Goal: Task Accomplishment & Management: Manage account settings

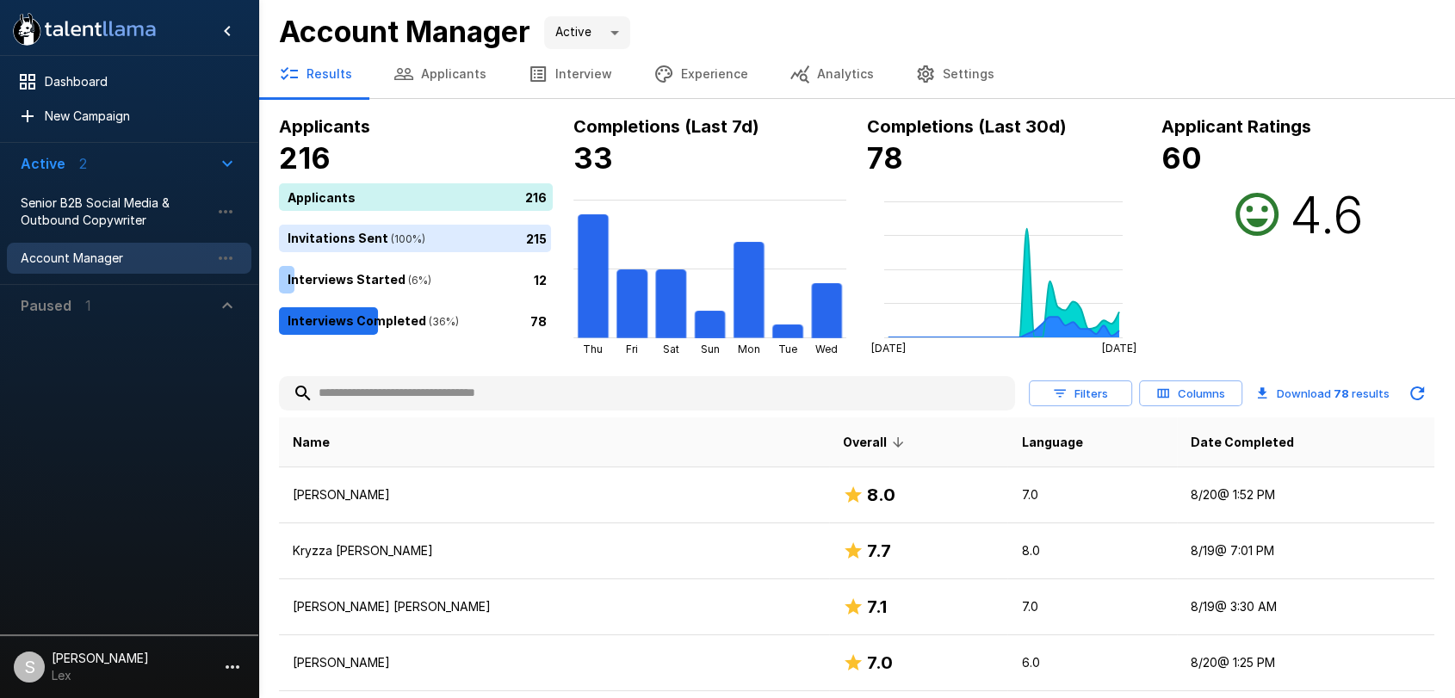
click at [441, 76] on button "Applicants" at bounding box center [440, 74] width 134 height 48
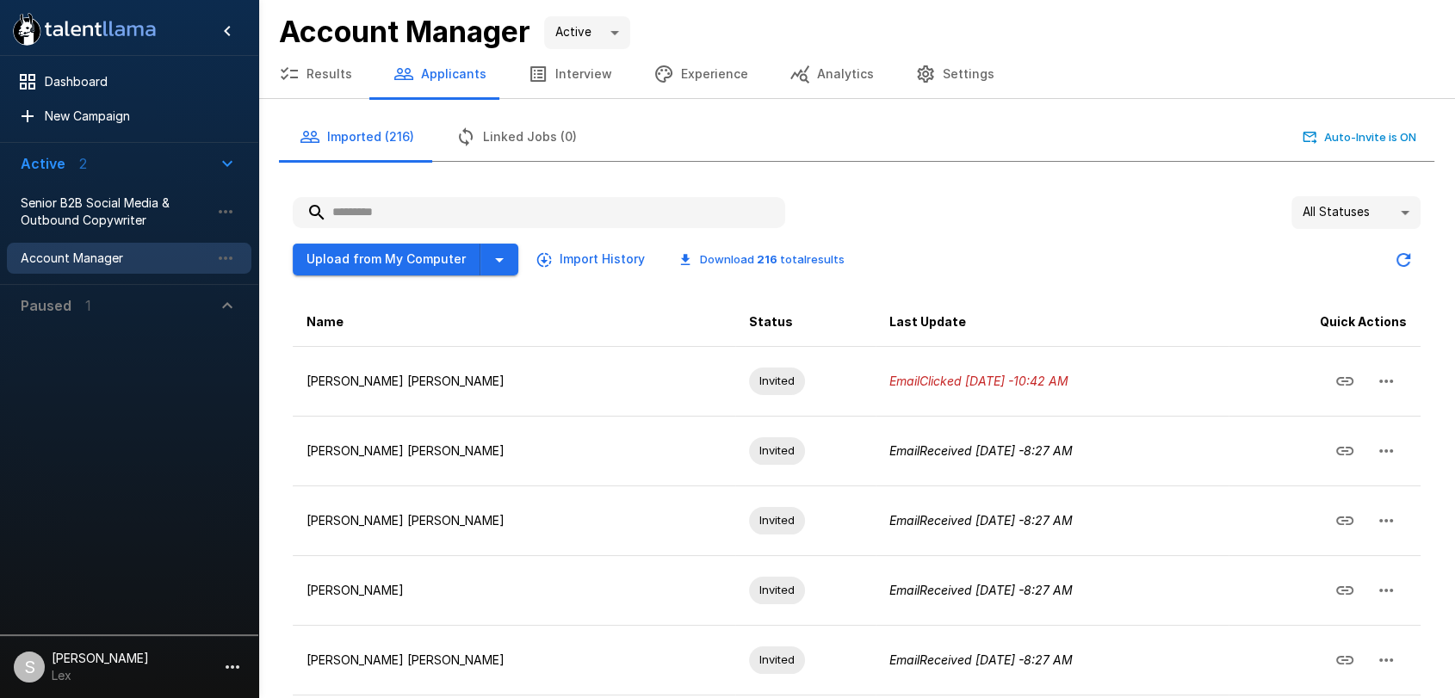
click at [353, 209] on input "text" at bounding box center [539, 212] width 492 height 31
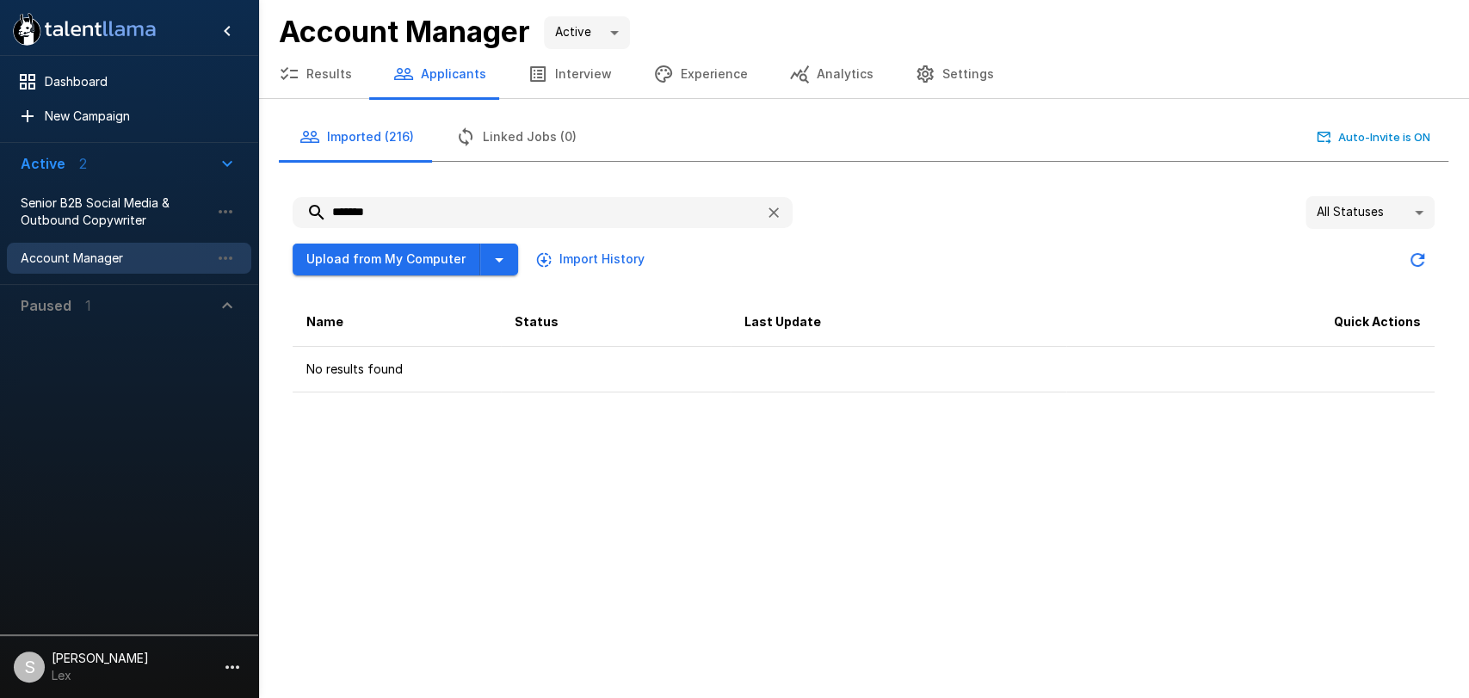
type input "*******"
click at [61, 205] on span "Senior B2B Social Media & Outbound Copywriter" at bounding box center [115, 212] width 189 height 34
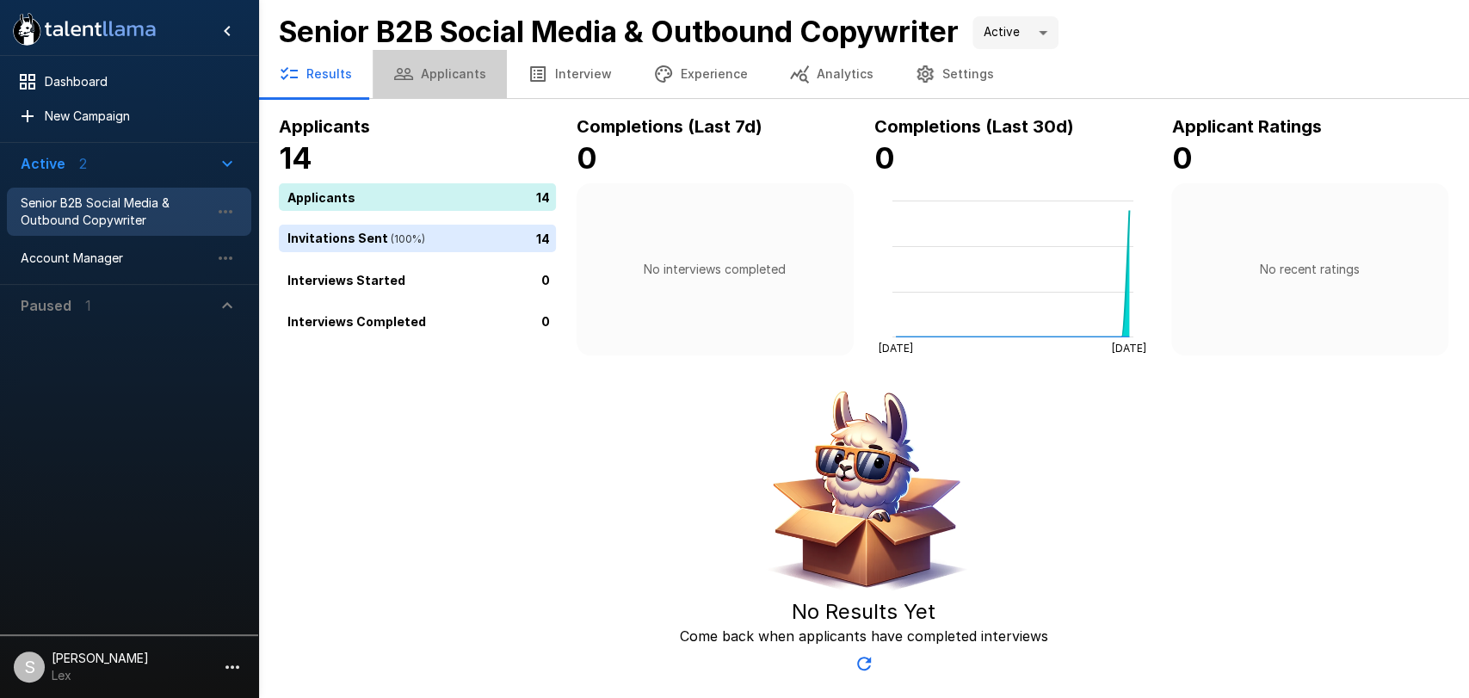
click at [440, 74] on button "Applicants" at bounding box center [440, 74] width 134 height 48
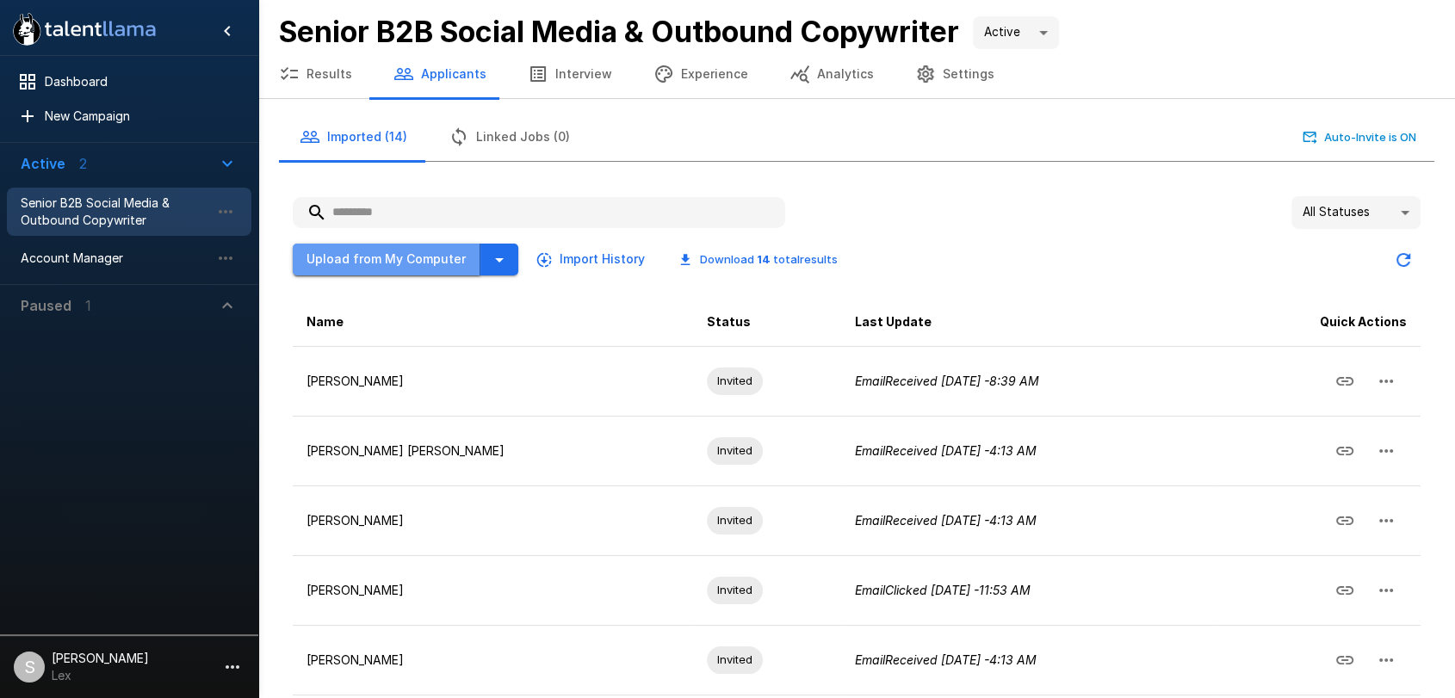
click at [407, 257] on button "Upload from My Computer" at bounding box center [387, 260] width 188 height 32
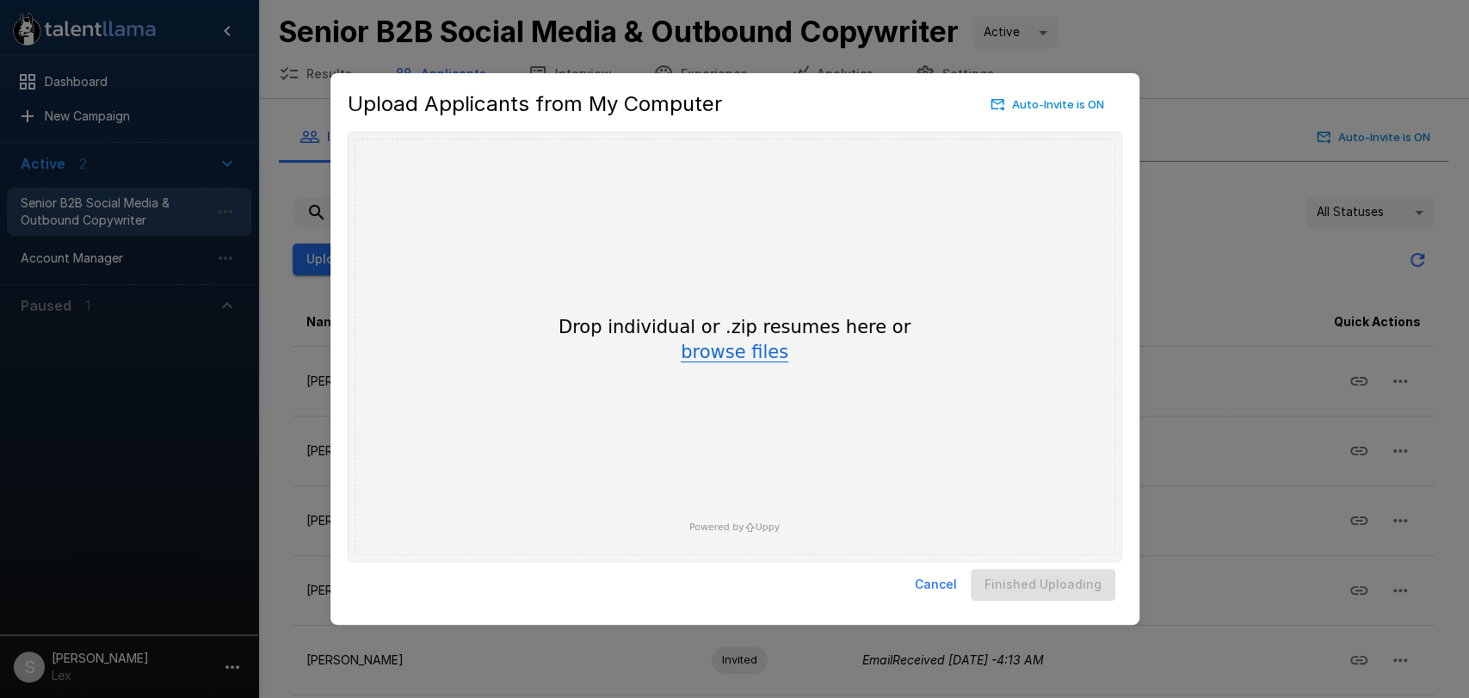
click at [710, 350] on button "browse files" at bounding box center [735, 352] width 108 height 19
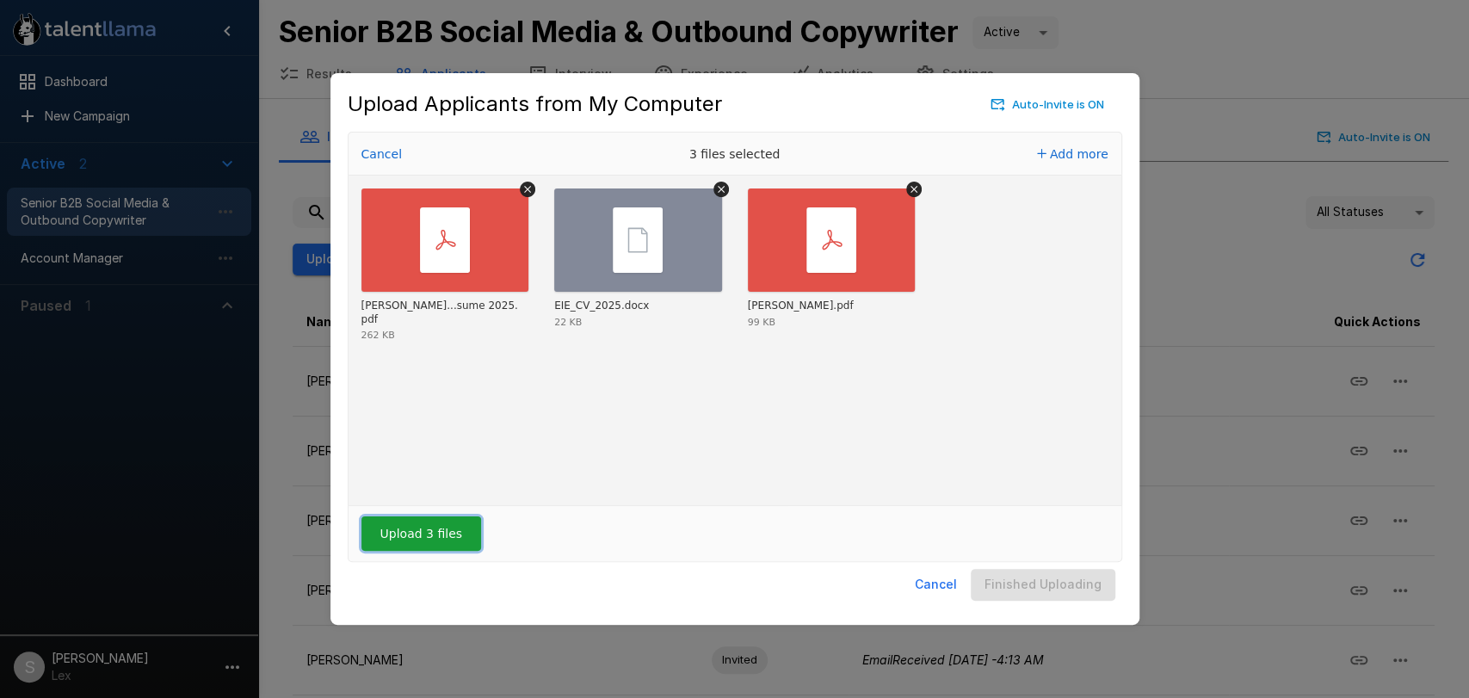
click at [395, 541] on button "Upload 3 files" at bounding box center [422, 534] width 120 height 34
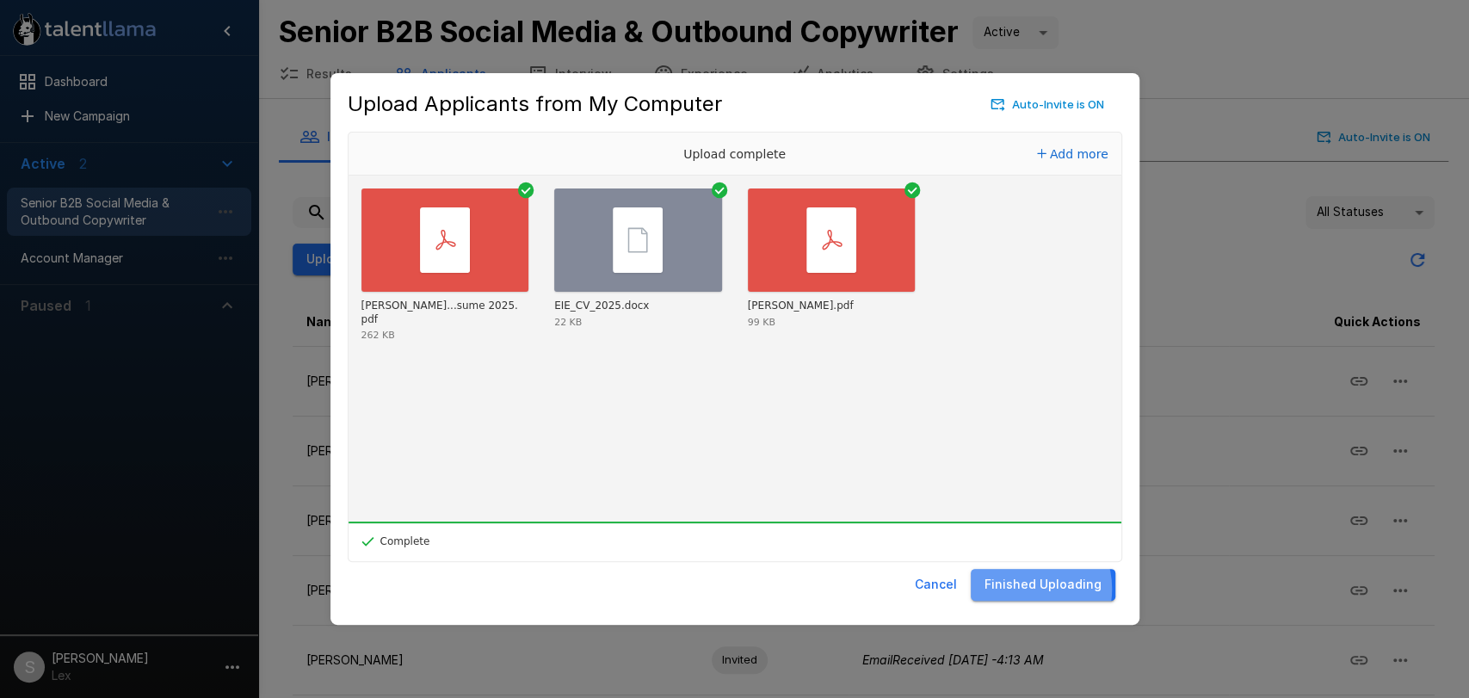
click at [1033, 589] on button "Finished Uploading" at bounding box center [1043, 585] width 145 height 32
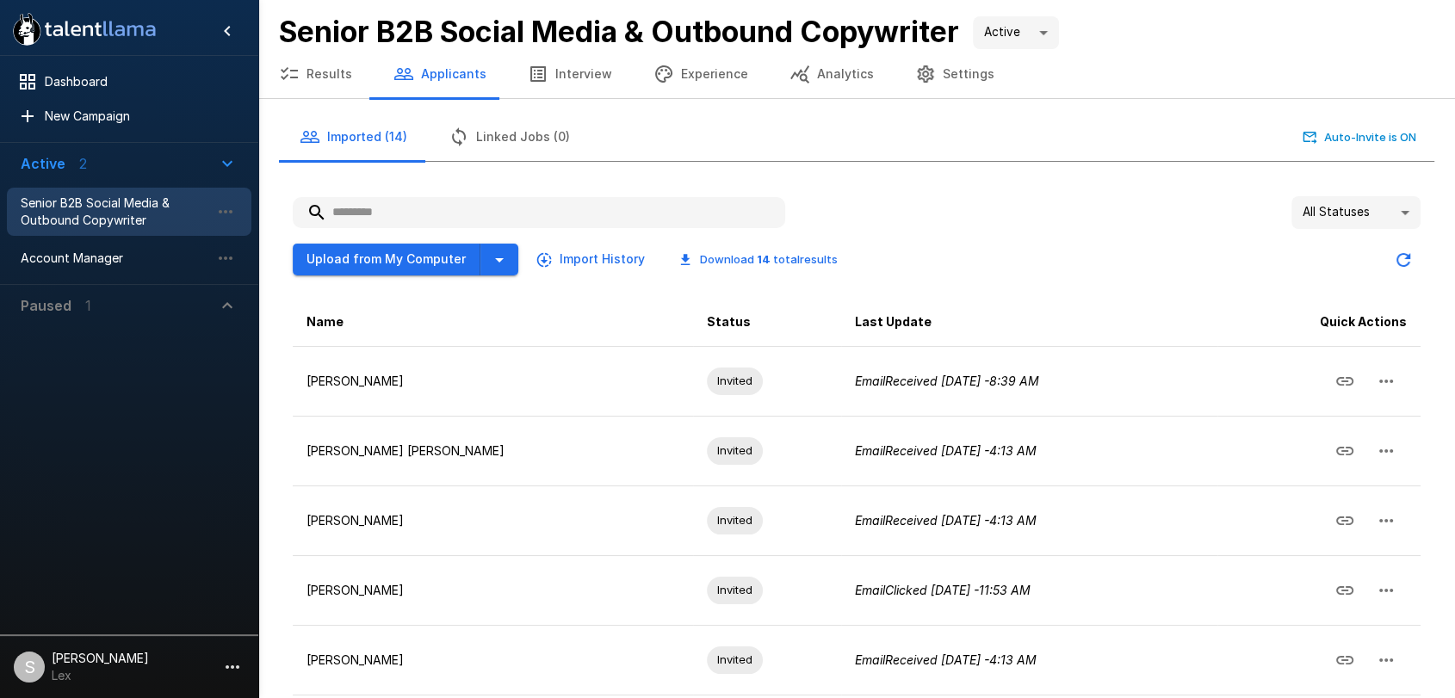
click at [417, 213] on input "text" at bounding box center [539, 212] width 492 height 31
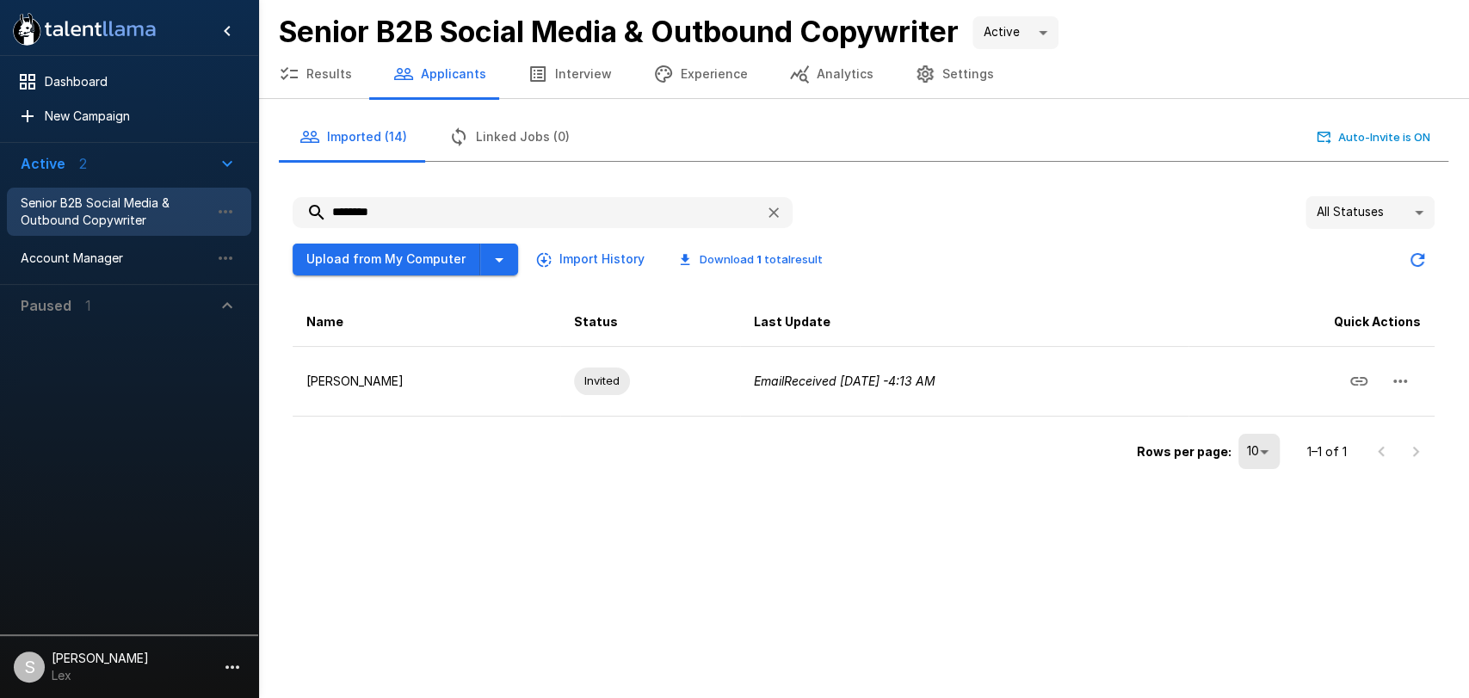
type input "********"
click at [1414, 211] on body ".st0{fill:#FFFFFF;} .st1{fill:#76a4ed;} Dashboard New Campaign Active 2 Senior …" at bounding box center [734, 349] width 1469 height 698
click at [1340, 403] on li "Error" at bounding box center [1370, 405] width 129 height 31
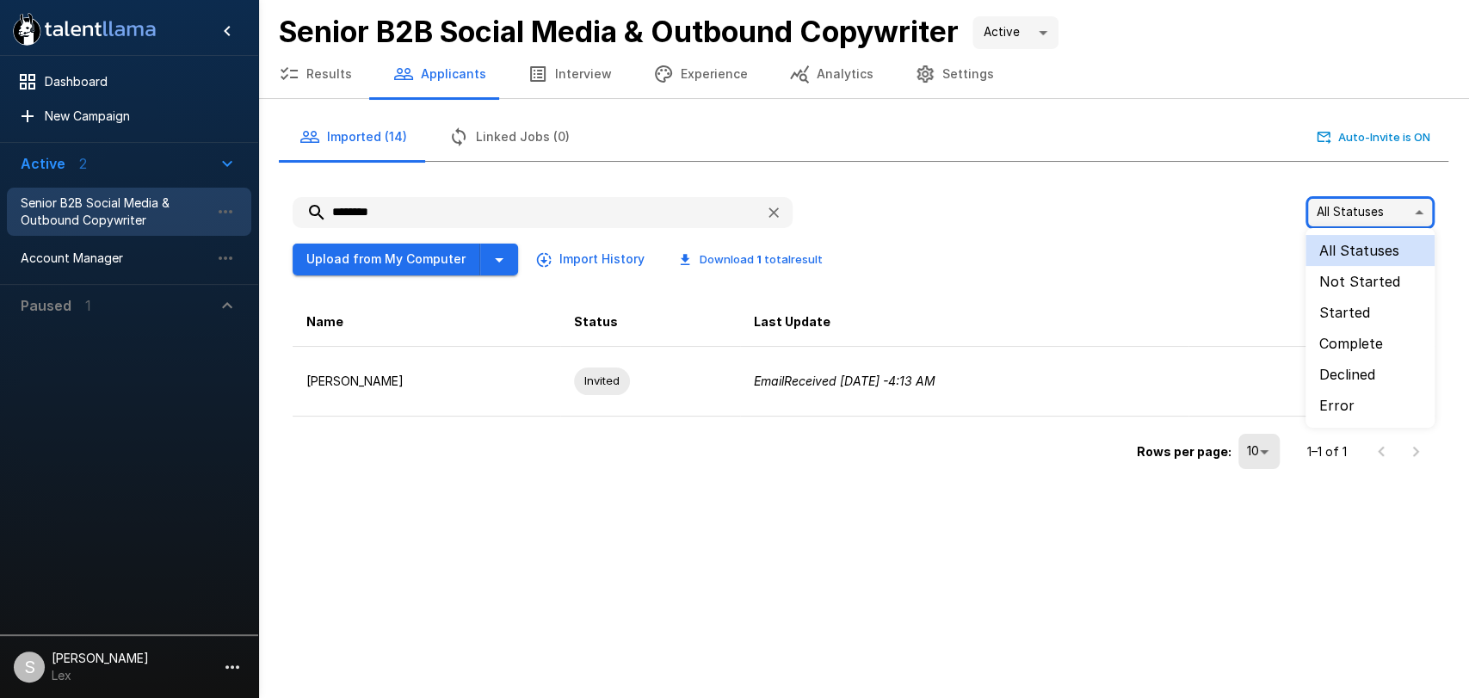
type input "*****"
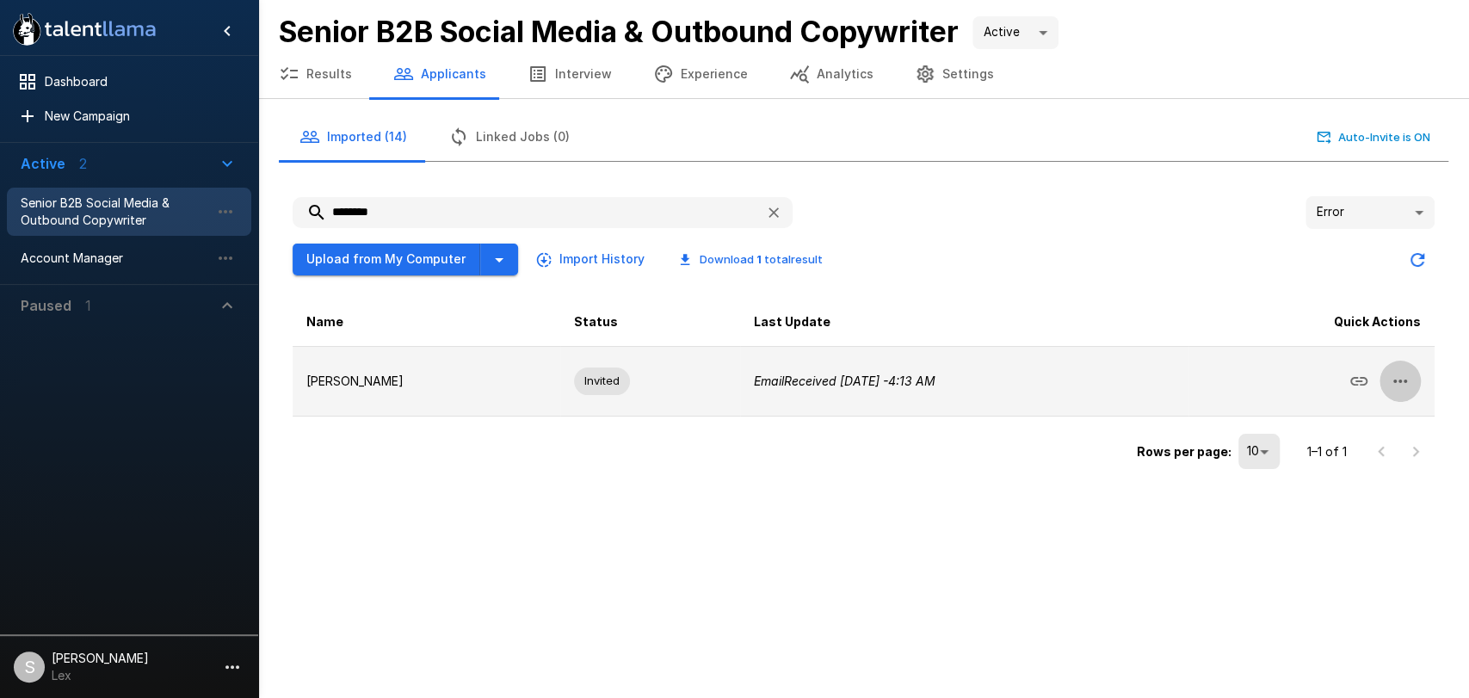
click at [1395, 380] on icon "button" at bounding box center [1401, 381] width 14 height 3
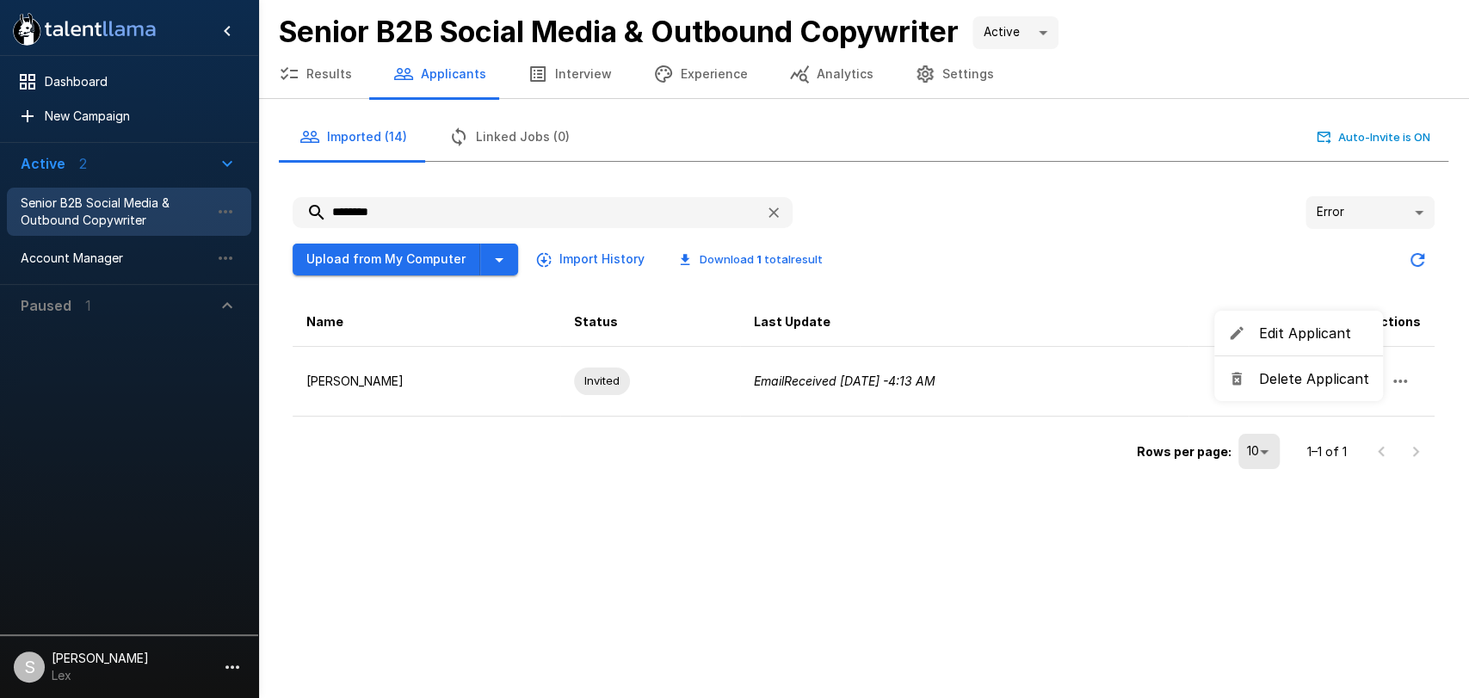
click at [1304, 337] on span "Edit Applicant" at bounding box center [1314, 333] width 110 height 21
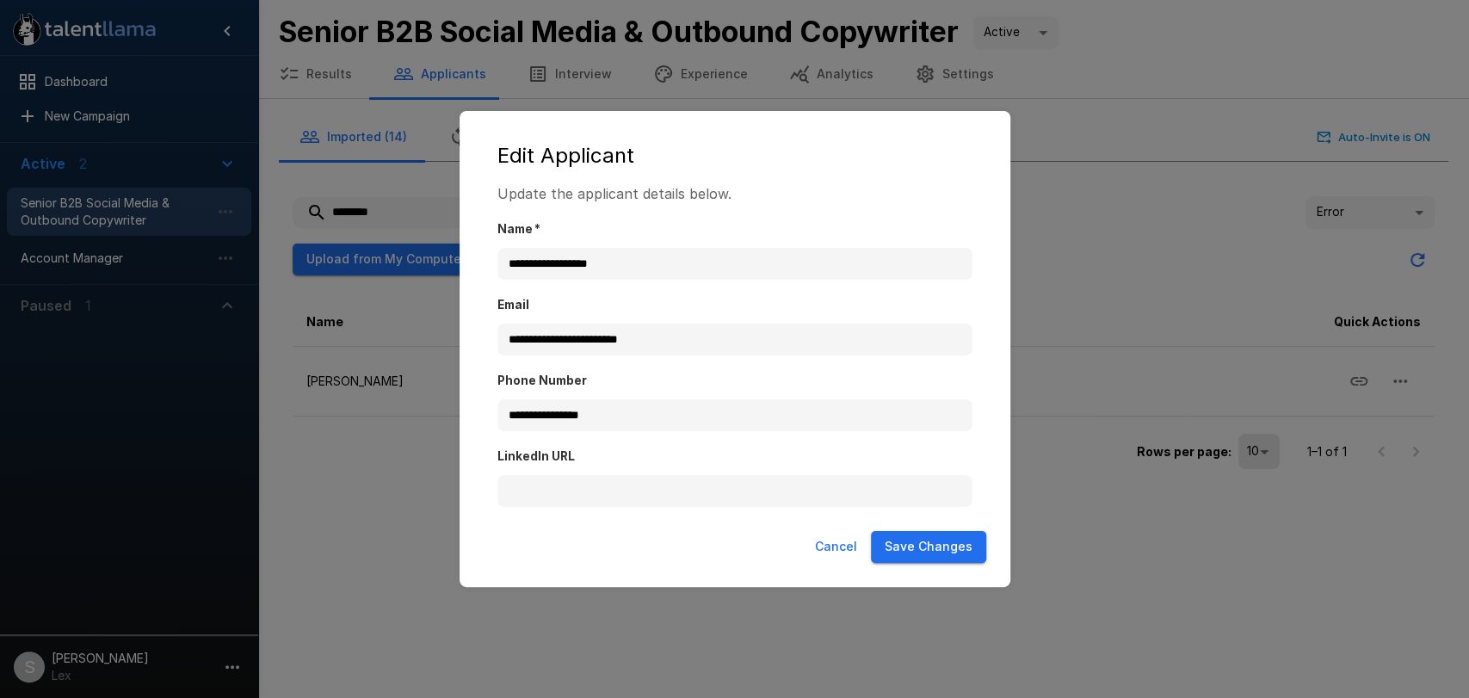
click at [1061, 422] on div "**********" at bounding box center [734, 349] width 1469 height 698
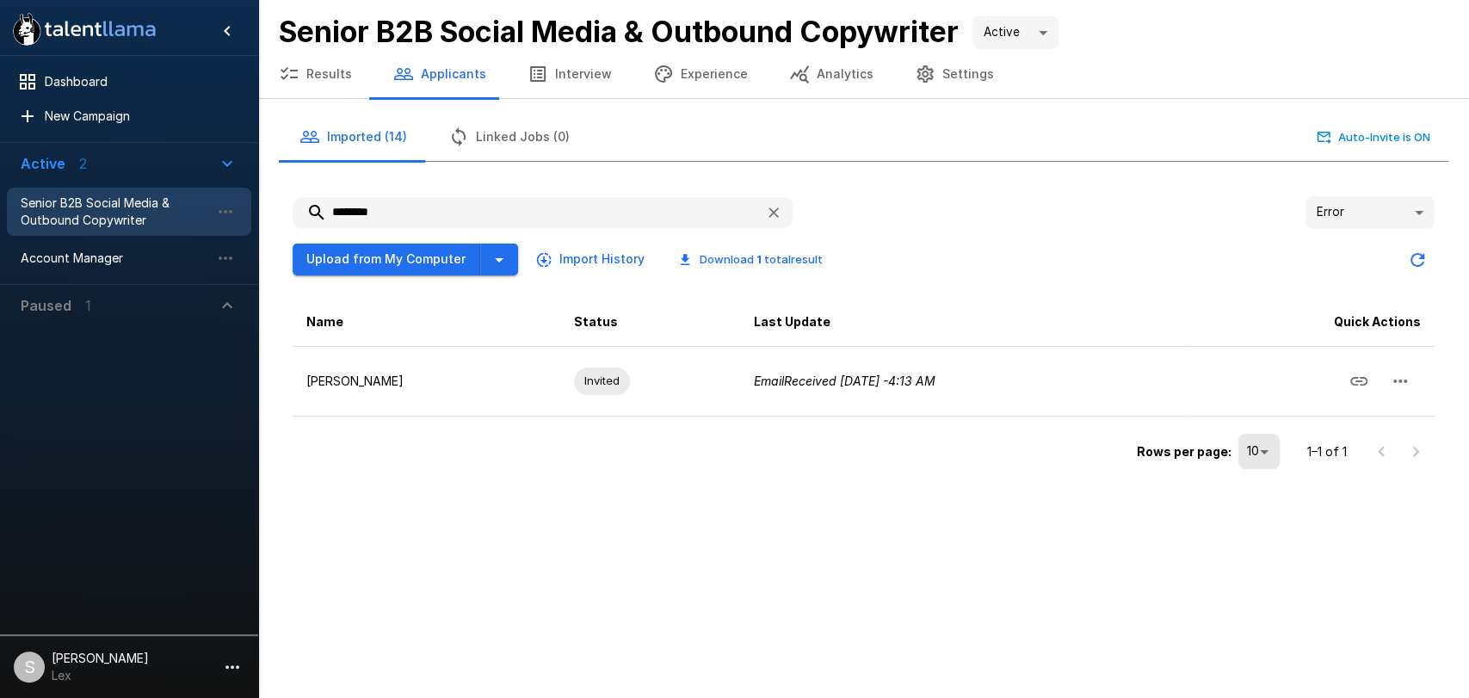
click at [779, 208] on icon "button" at bounding box center [773, 212] width 17 height 17
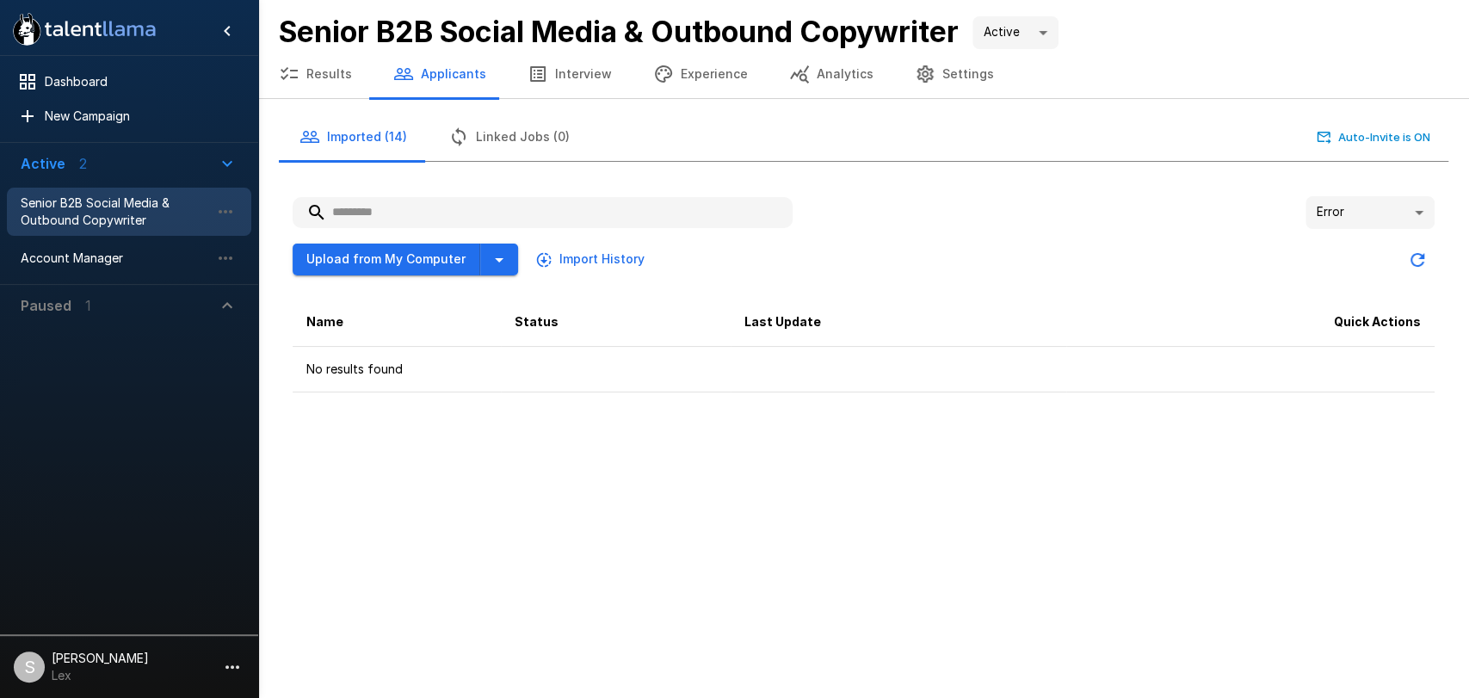
click at [1423, 208] on body ".st0{fill:#FFFFFF;} .st1{fill:#76a4ed;} Dashboard New Campaign Active 2 Senior …" at bounding box center [734, 349] width 1469 height 698
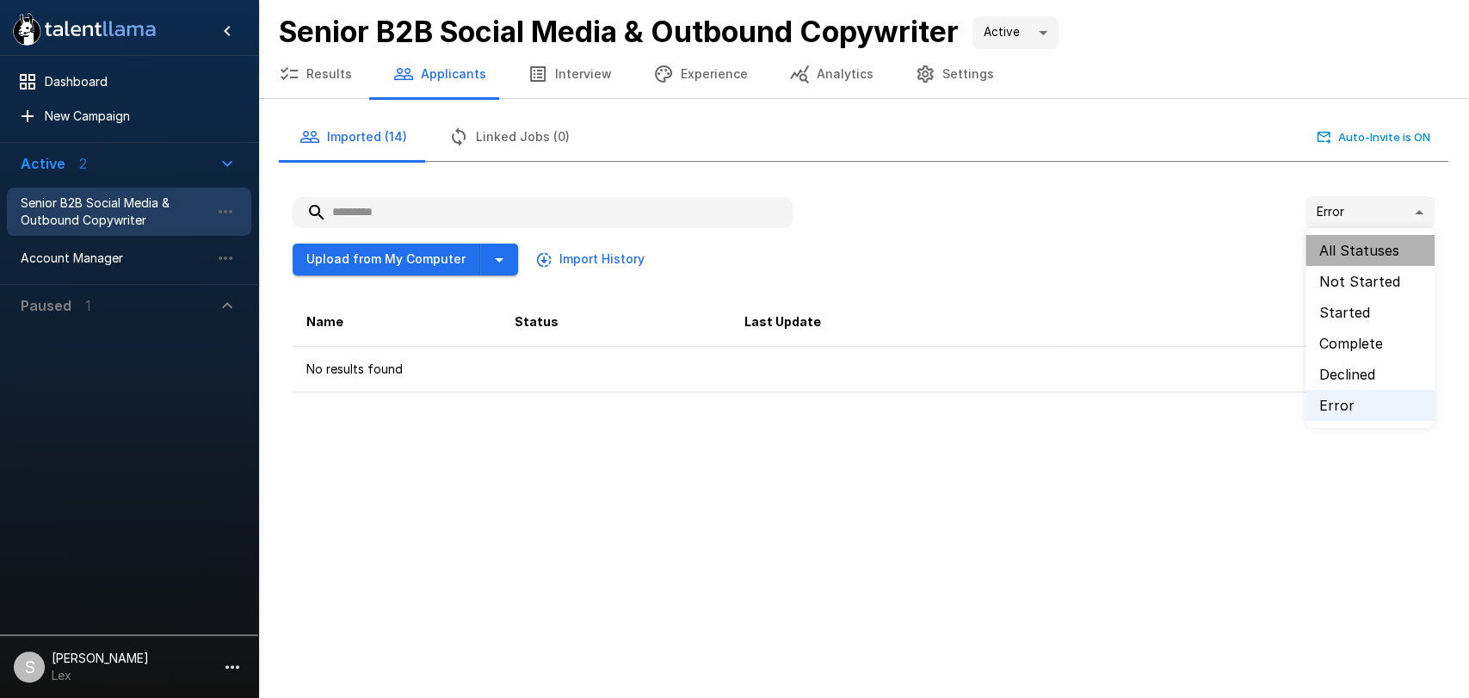
click at [1358, 250] on li "All Statuses" at bounding box center [1370, 250] width 129 height 31
type input "**"
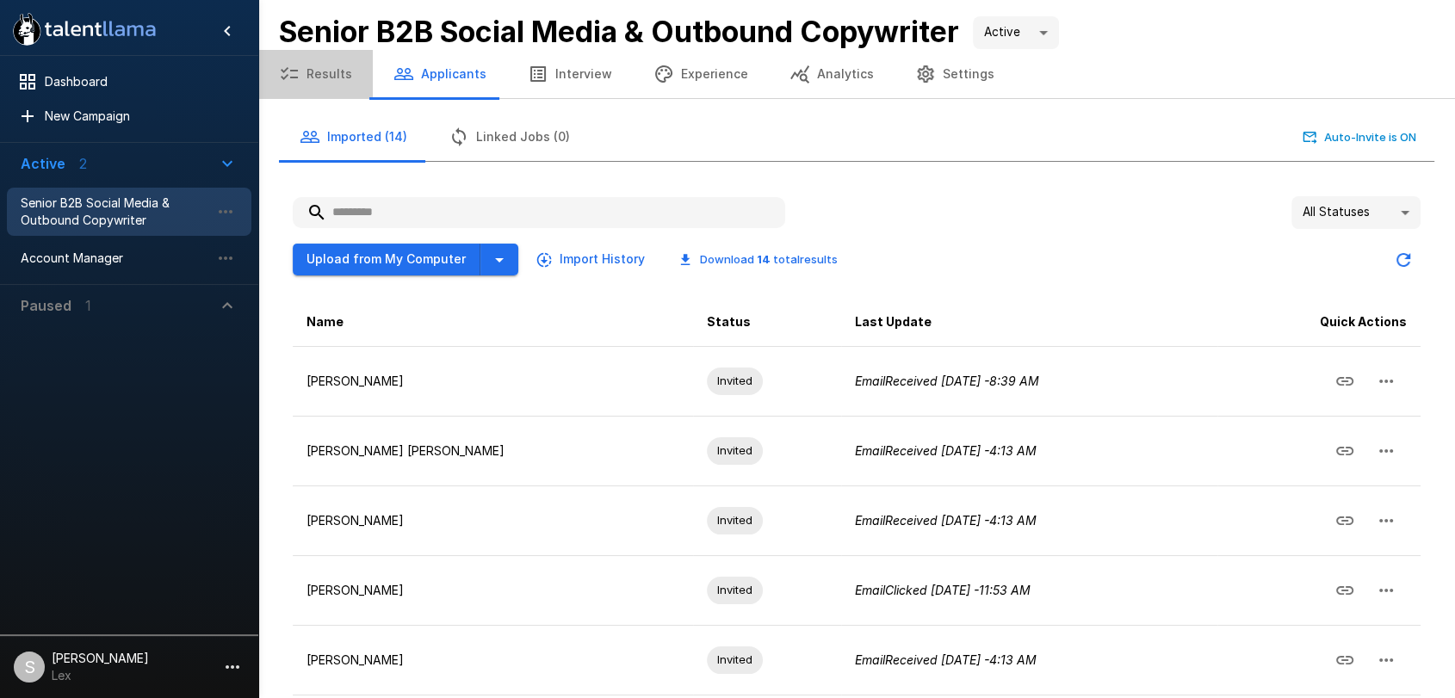
click at [331, 77] on button "Results" at bounding box center [315, 74] width 114 height 48
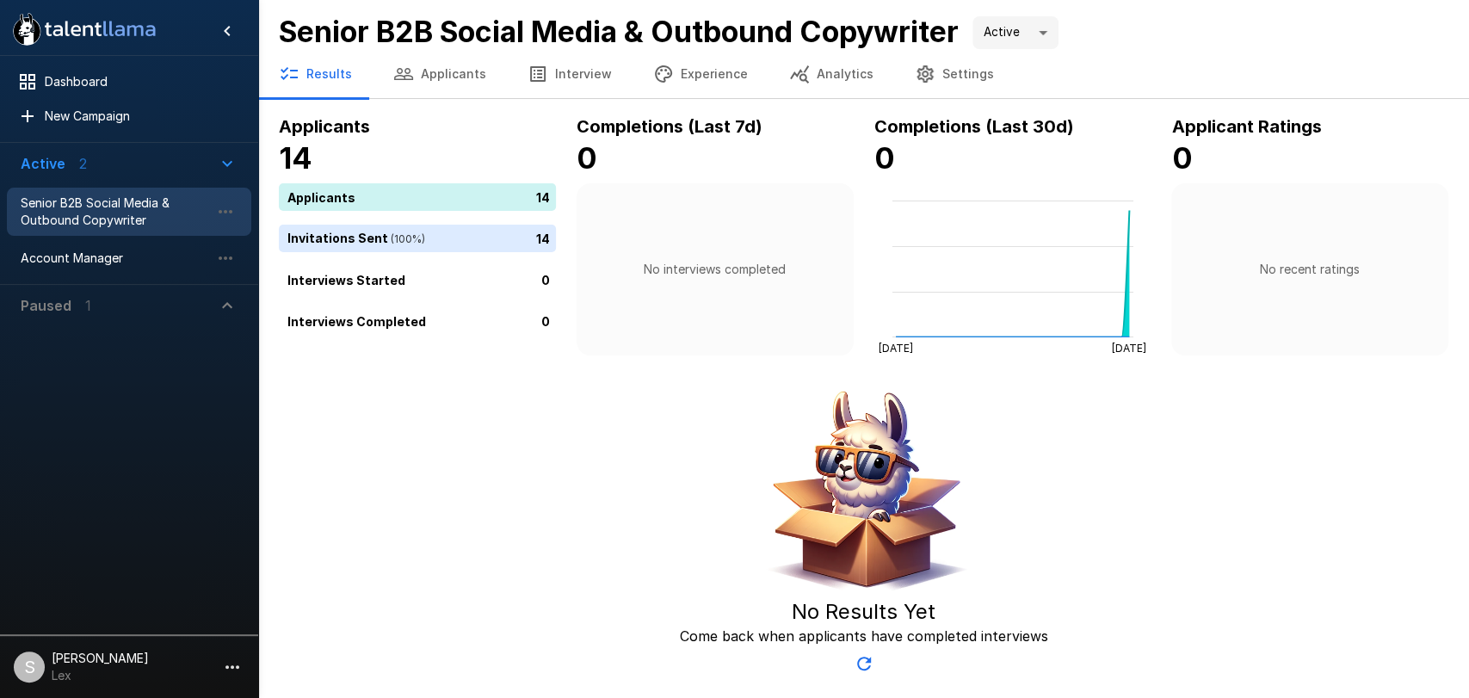
click at [414, 78] on button "Applicants" at bounding box center [440, 74] width 134 height 48
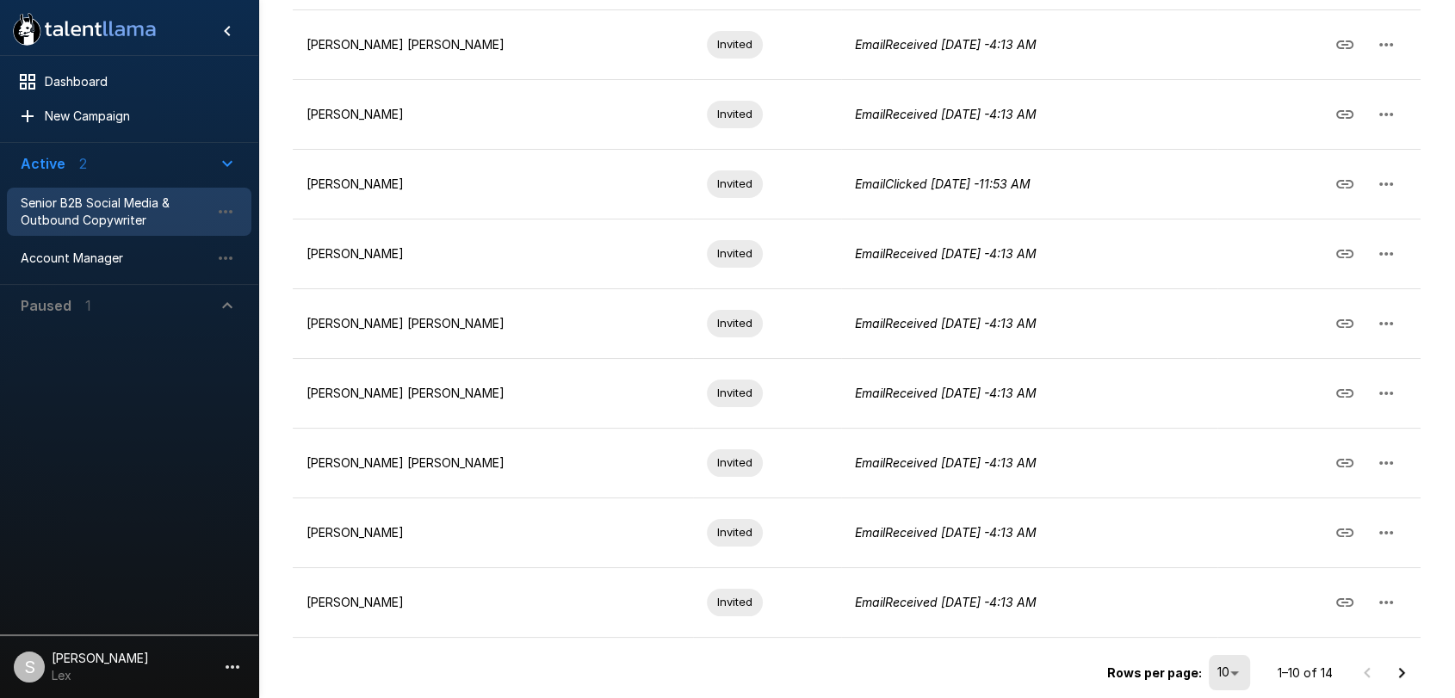
scroll to position [415, 0]
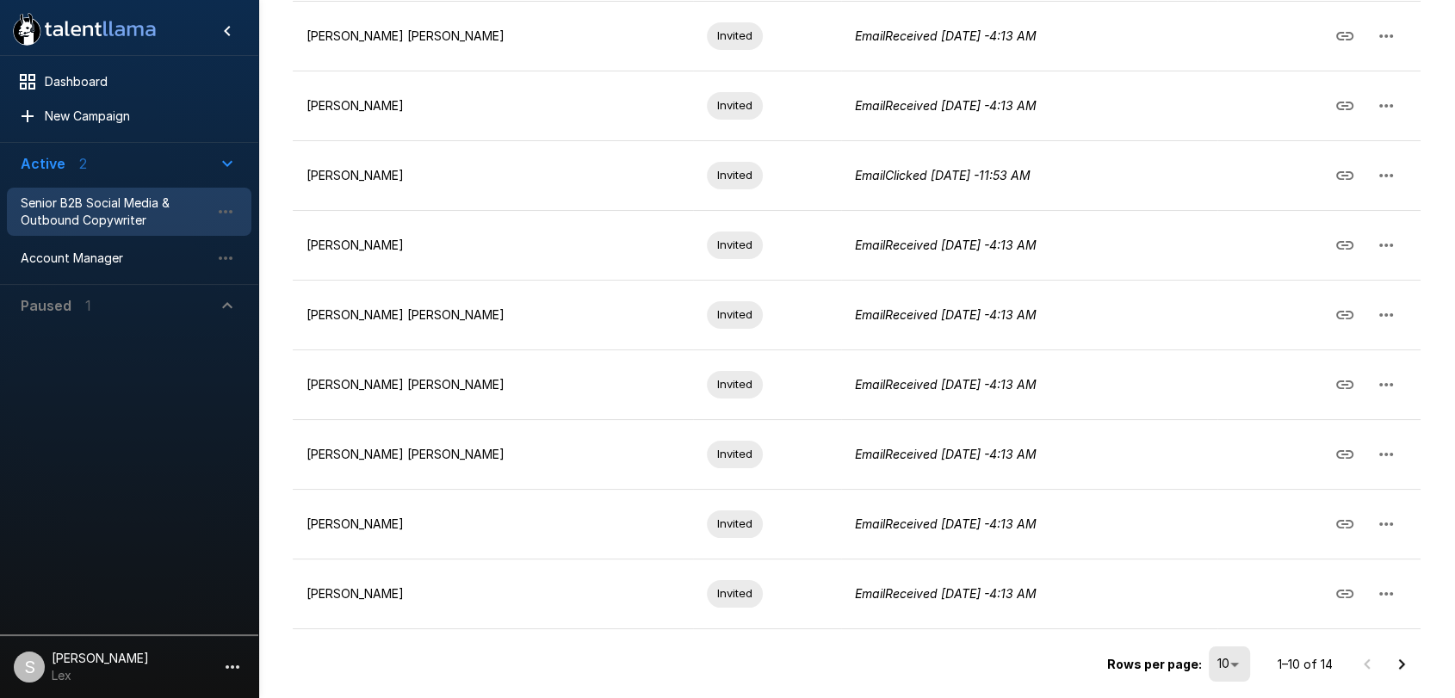
click at [1398, 656] on icon "Go to next page" at bounding box center [1401, 664] width 21 height 21
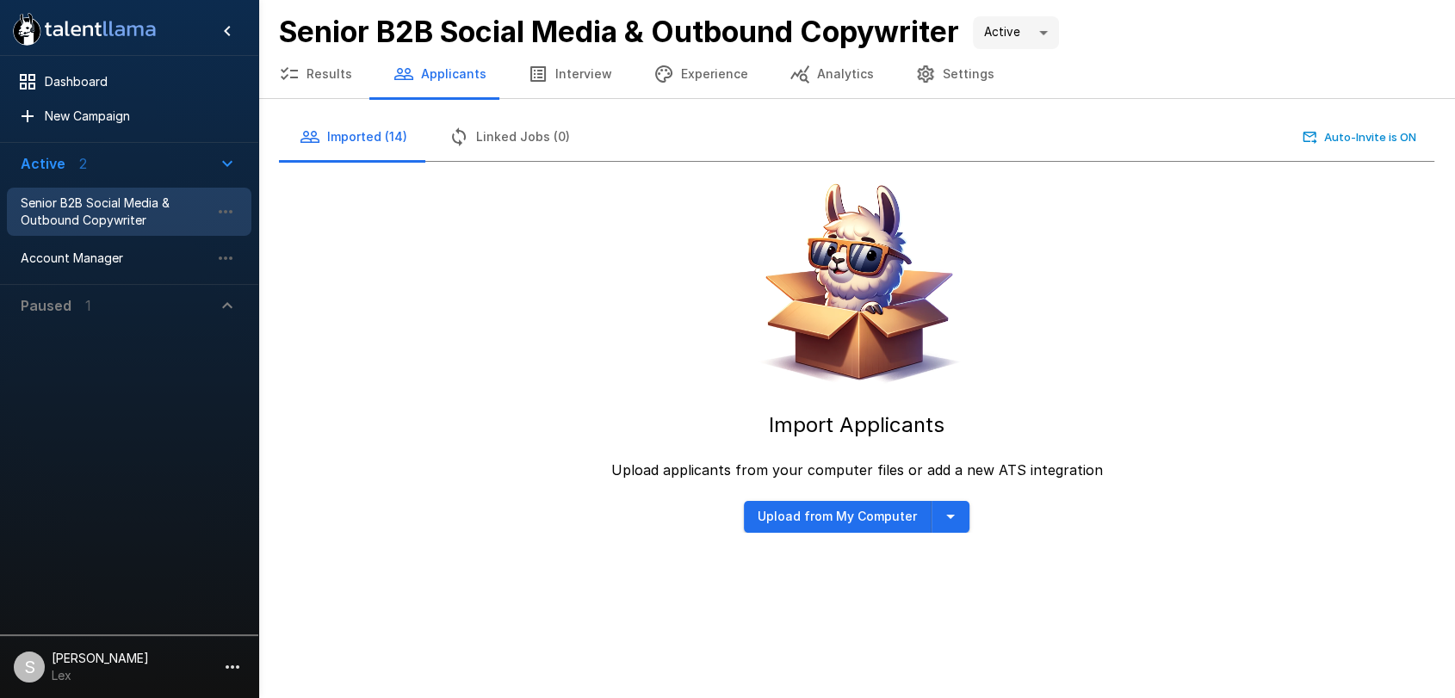
scroll to position [0, 0]
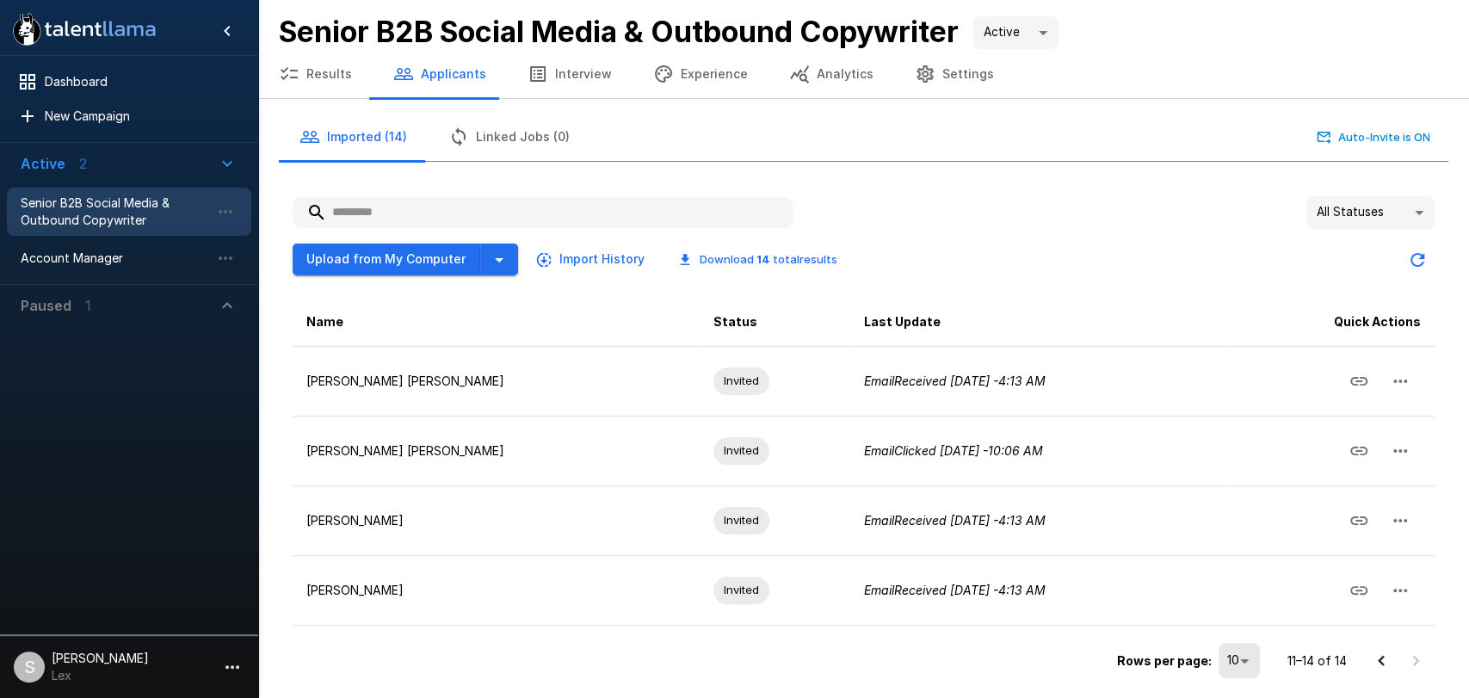
click at [358, 203] on input "text" at bounding box center [543, 212] width 500 height 31
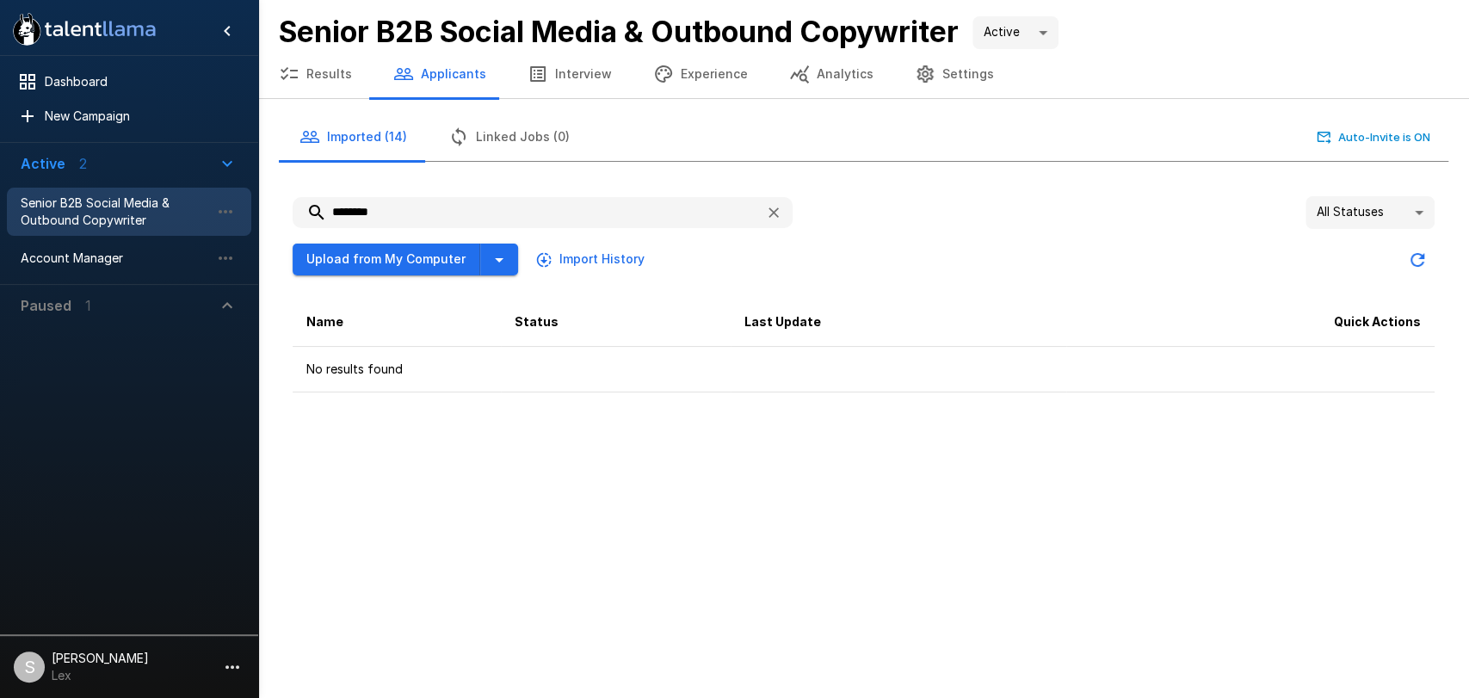
drag, startPoint x: 444, startPoint y: 212, endPoint x: 301, endPoint y: 224, distance: 143.4
click at [301, 224] on input "********" at bounding box center [522, 212] width 459 height 31
type input "******"
click at [445, 473] on div ".st0{fill:#FFFFFF;} .st1{fill:#76a4ed;} Dashboard New Campaign Active 2 Senior …" at bounding box center [734, 349] width 1469 height 698
click at [430, 262] on button "Upload from My Computer" at bounding box center [387, 260] width 188 height 32
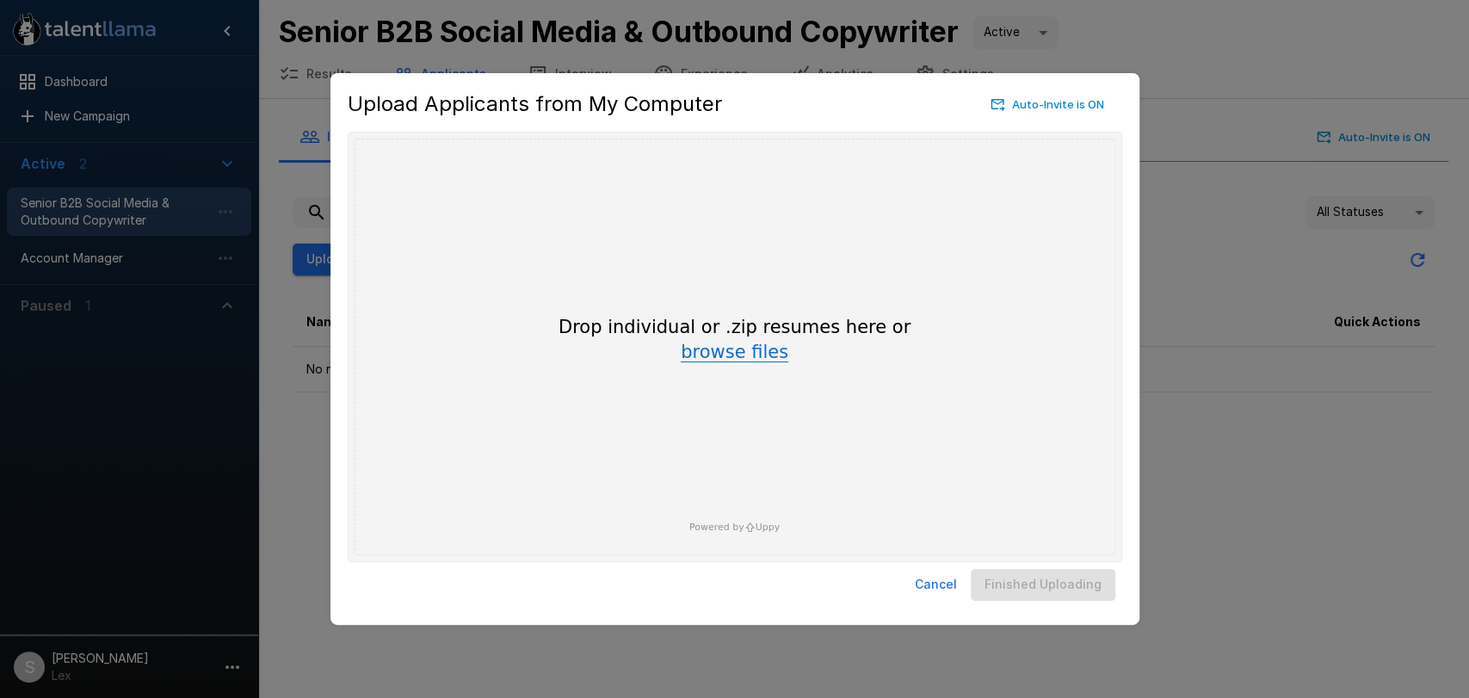
click at [695, 350] on button "browse files" at bounding box center [735, 352] width 108 height 19
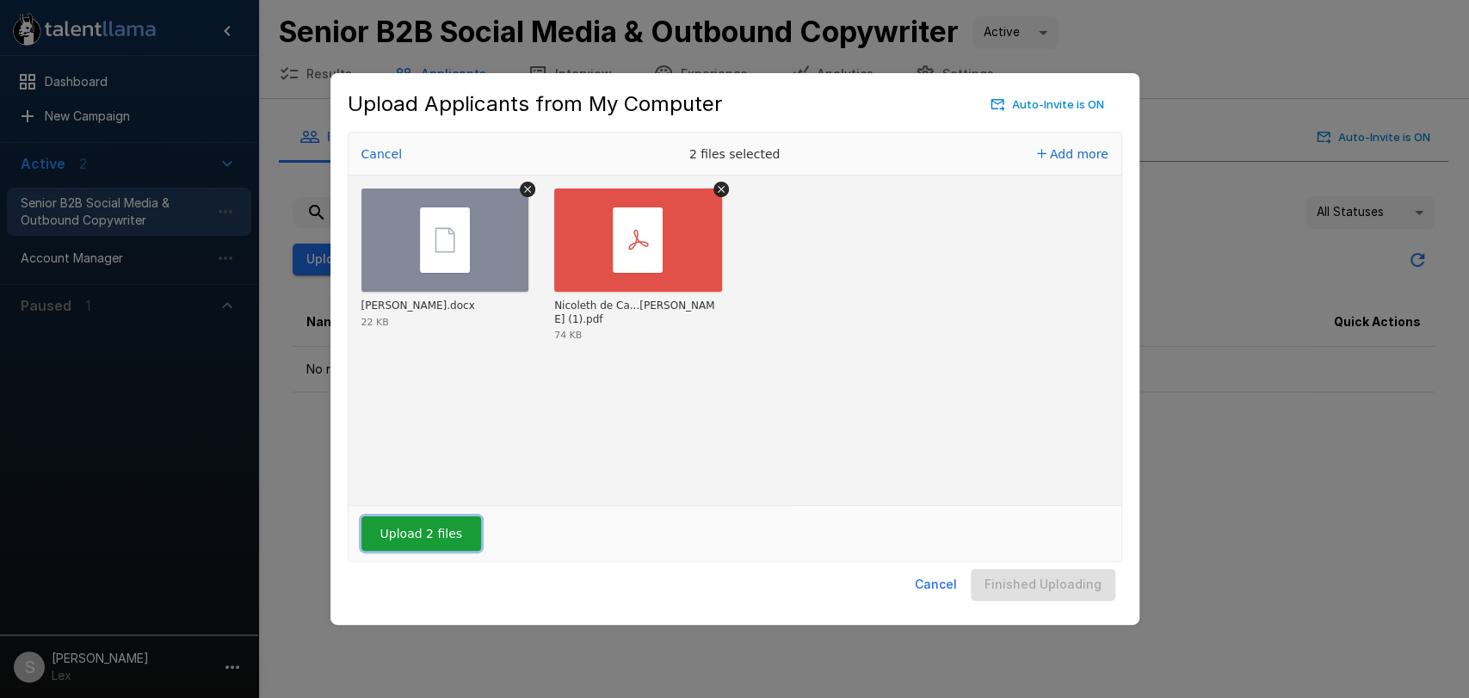
click at [436, 534] on button "Upload 2 files" at bounding box center [422, 534] width 120 height 34
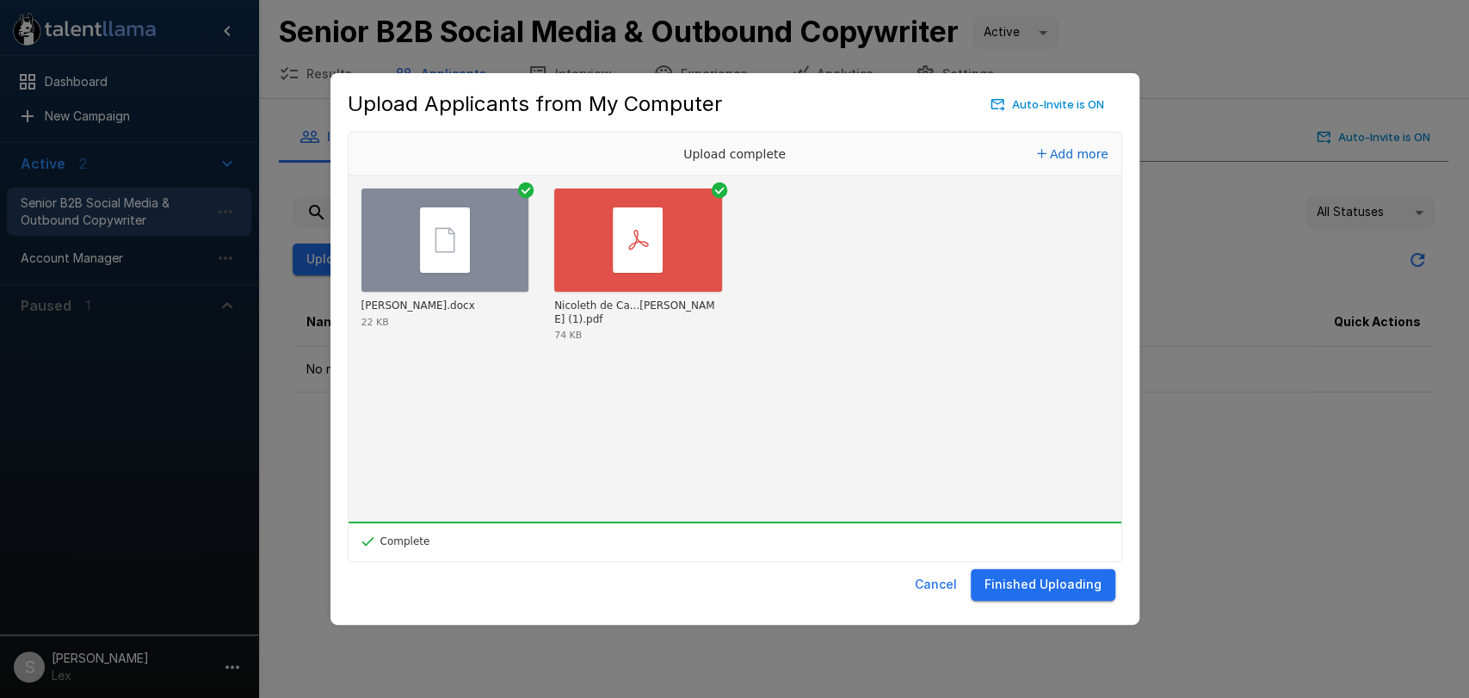
click at [1028, 581] on button "Finished Uploading" at bounding box center [1043, 585] width 145 height 32
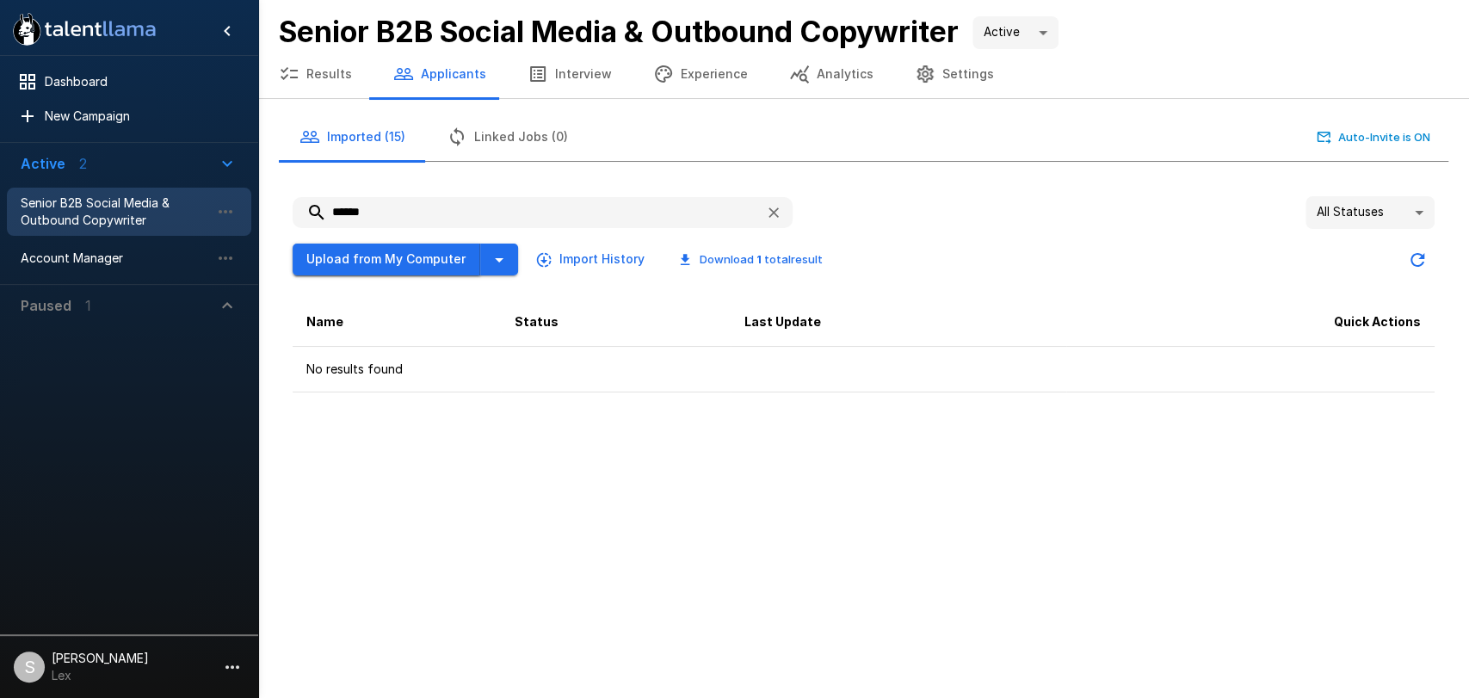
click at [390, 260] on button "Upload from My Computer" at bounding box center [387, 260] width 188 height 32
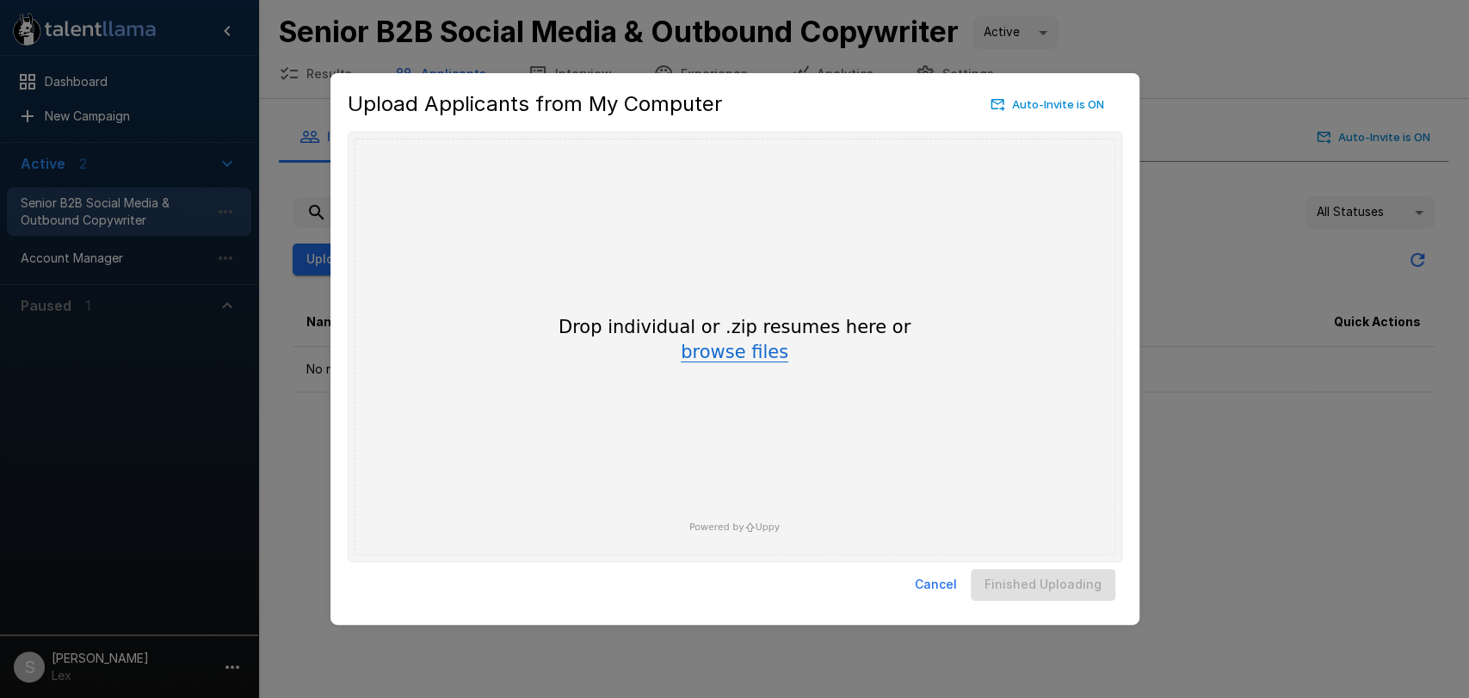
click at [713, 350] on button "browse files" at bounding box center [735, 352] width 108 height 19
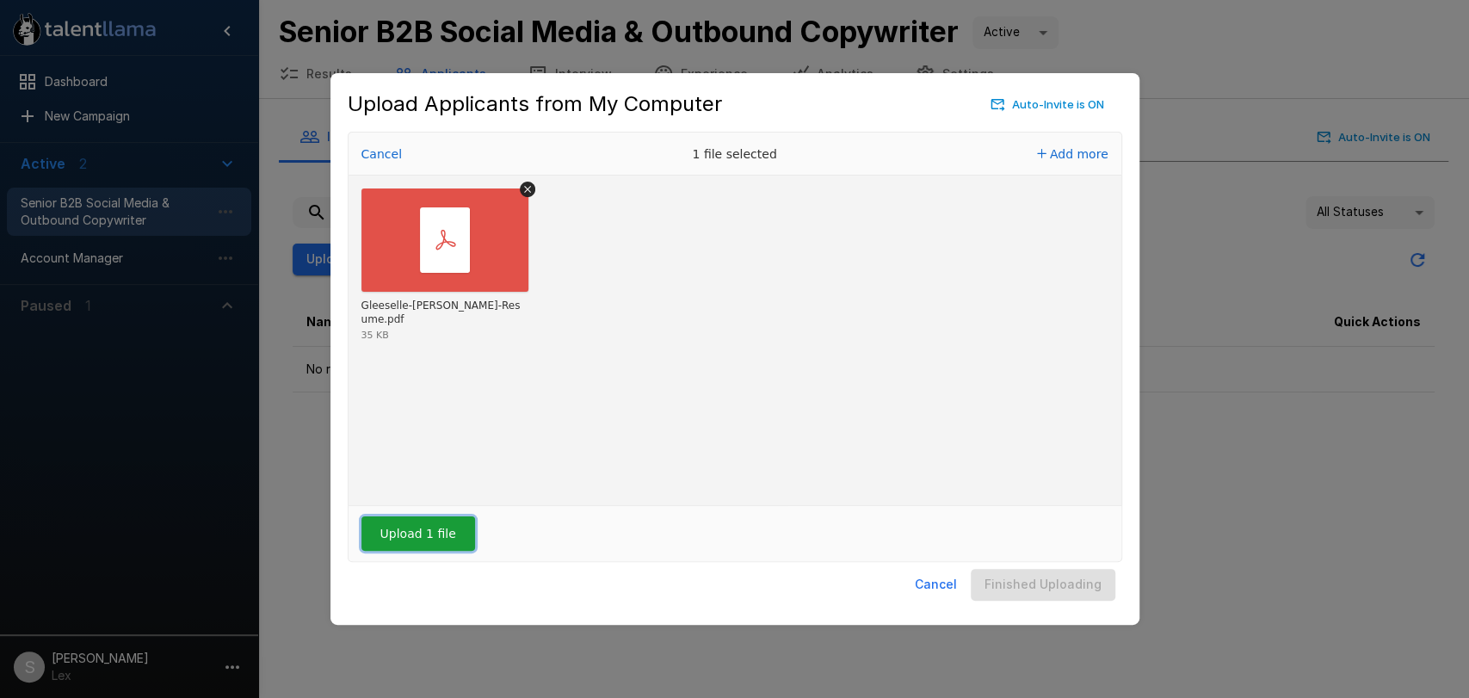
click at [399, 539] on button "Upload 1 file" at bounding box center [419, 534] width 114 height 34
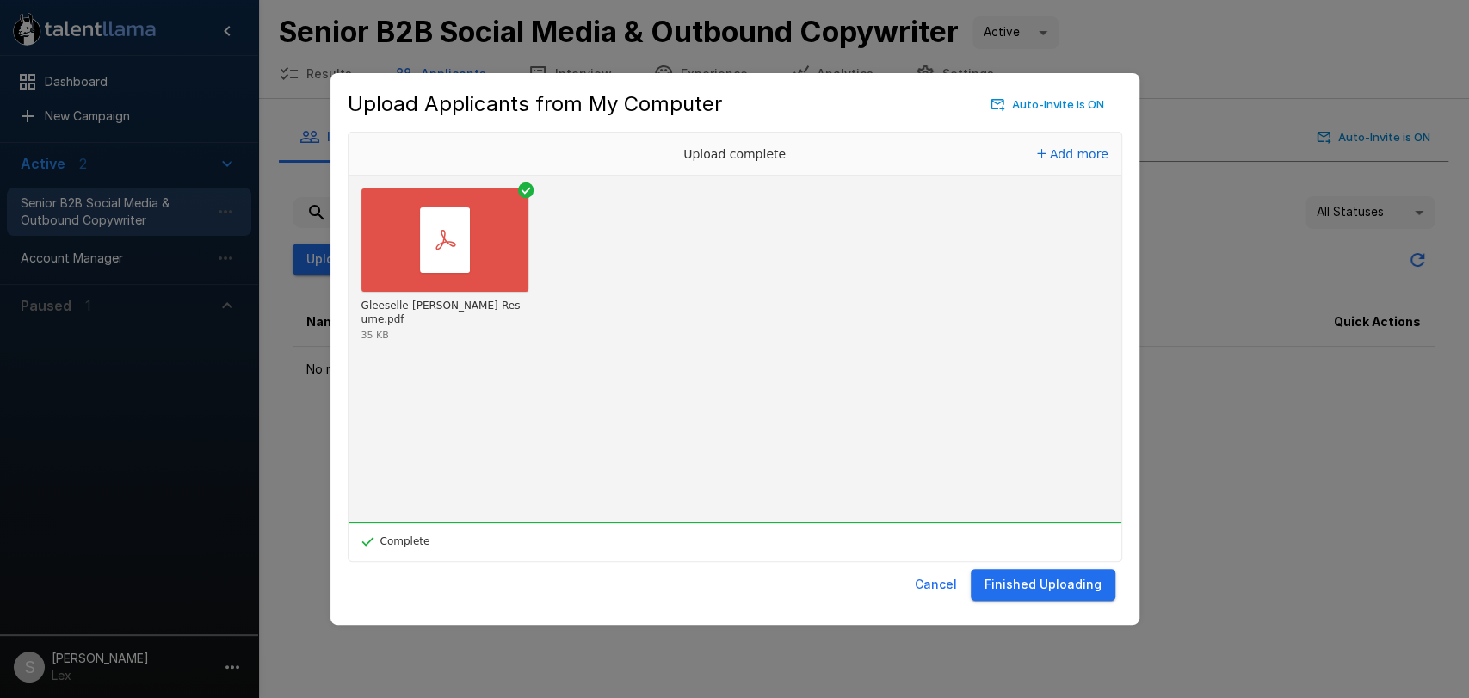
click at [1022, 587] on button "Finished Uploading" at bounding box center [1043, 585] width 145 height 32
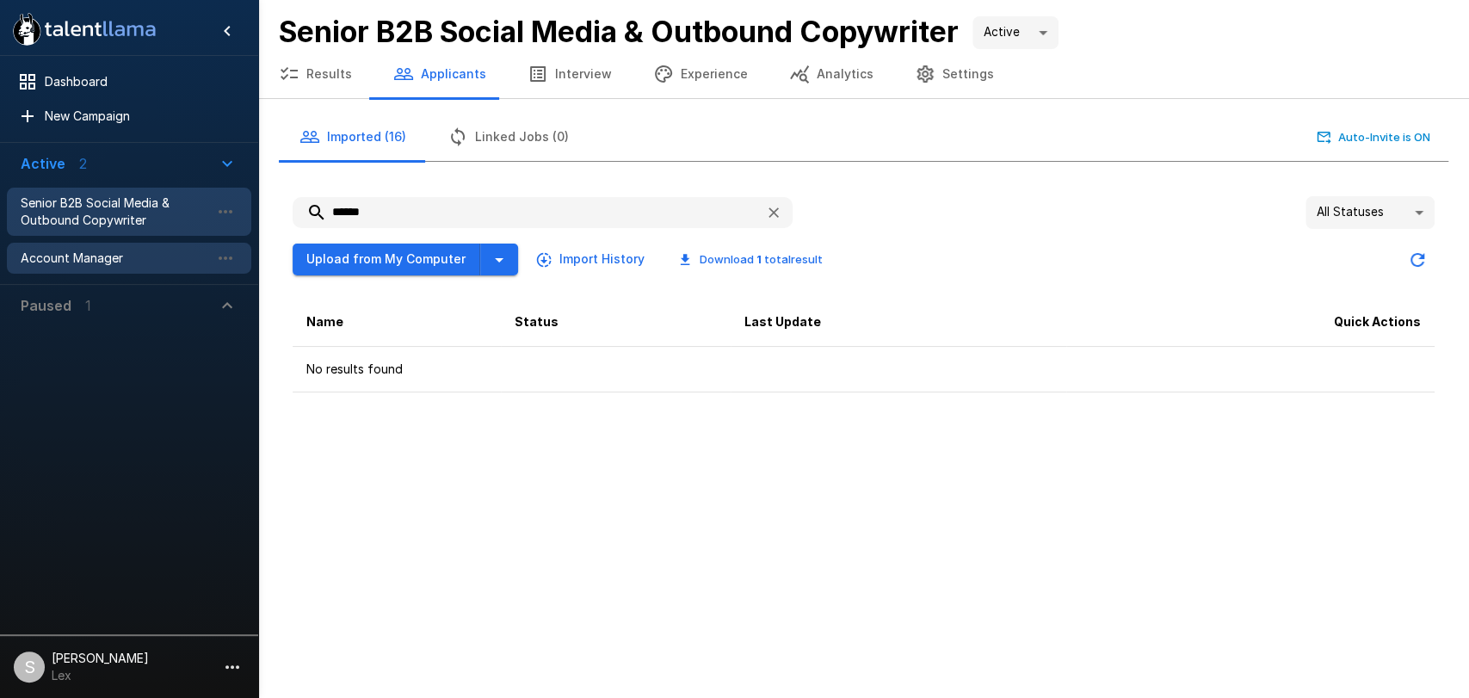
click at [90, 247] on div "Account Manager" at bounding box center [129, 258] width 244 height 31
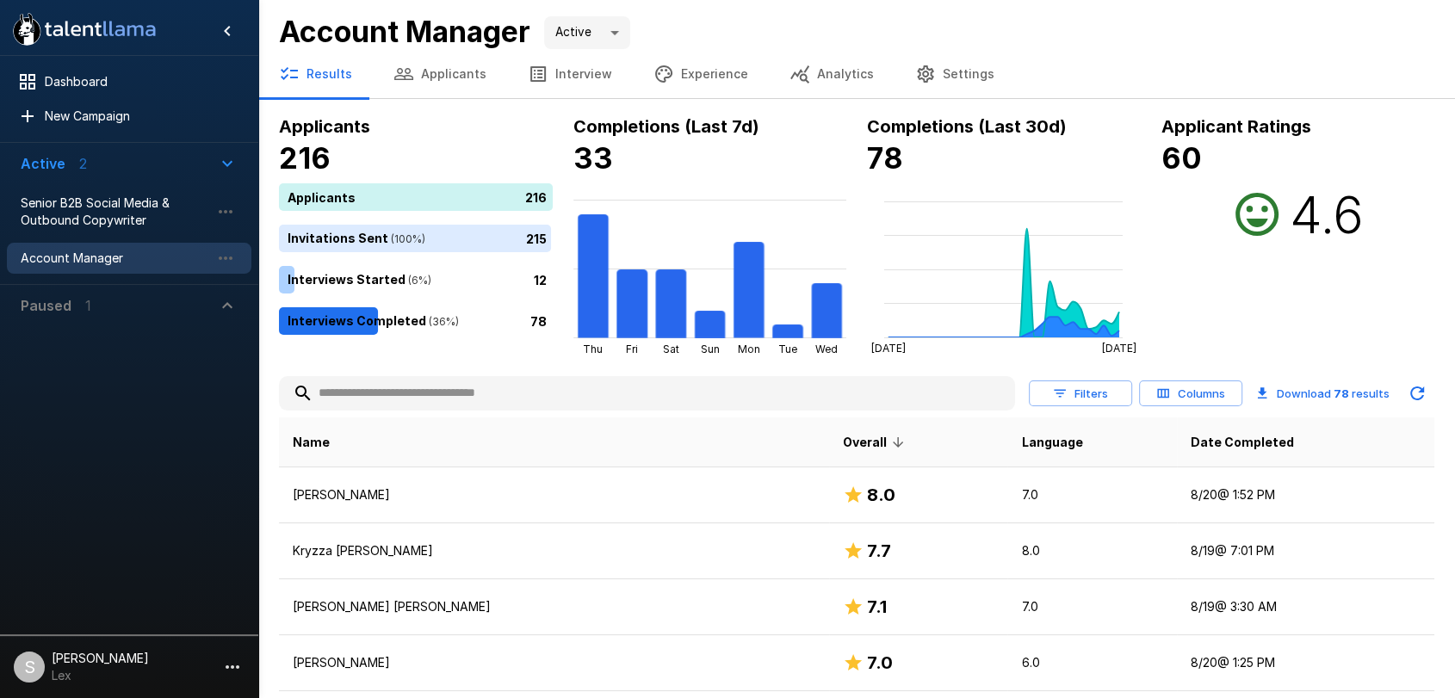
click at [437, 68] on button "Applicants" at bounding box center [440, 74] width 134 height 48
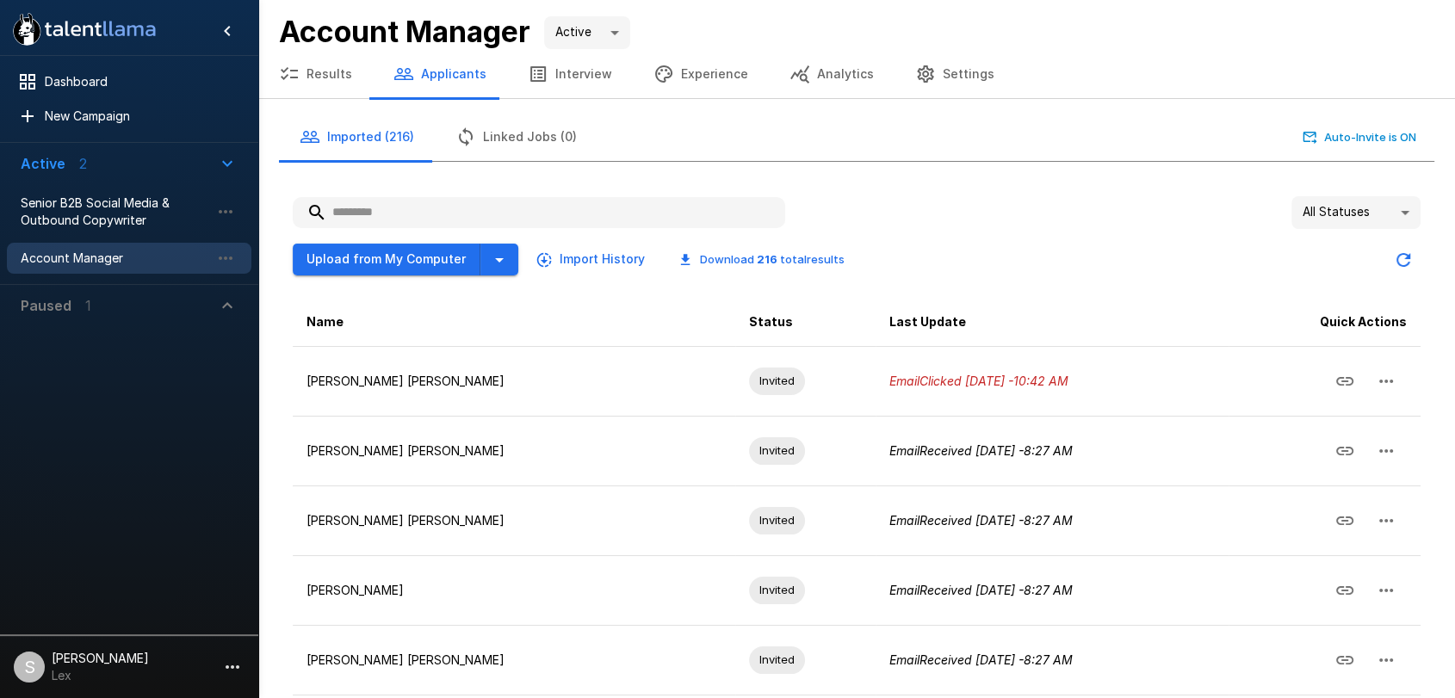
click at [361, 211] on input "text" at bounding box center [539, 212] width 492 height 31
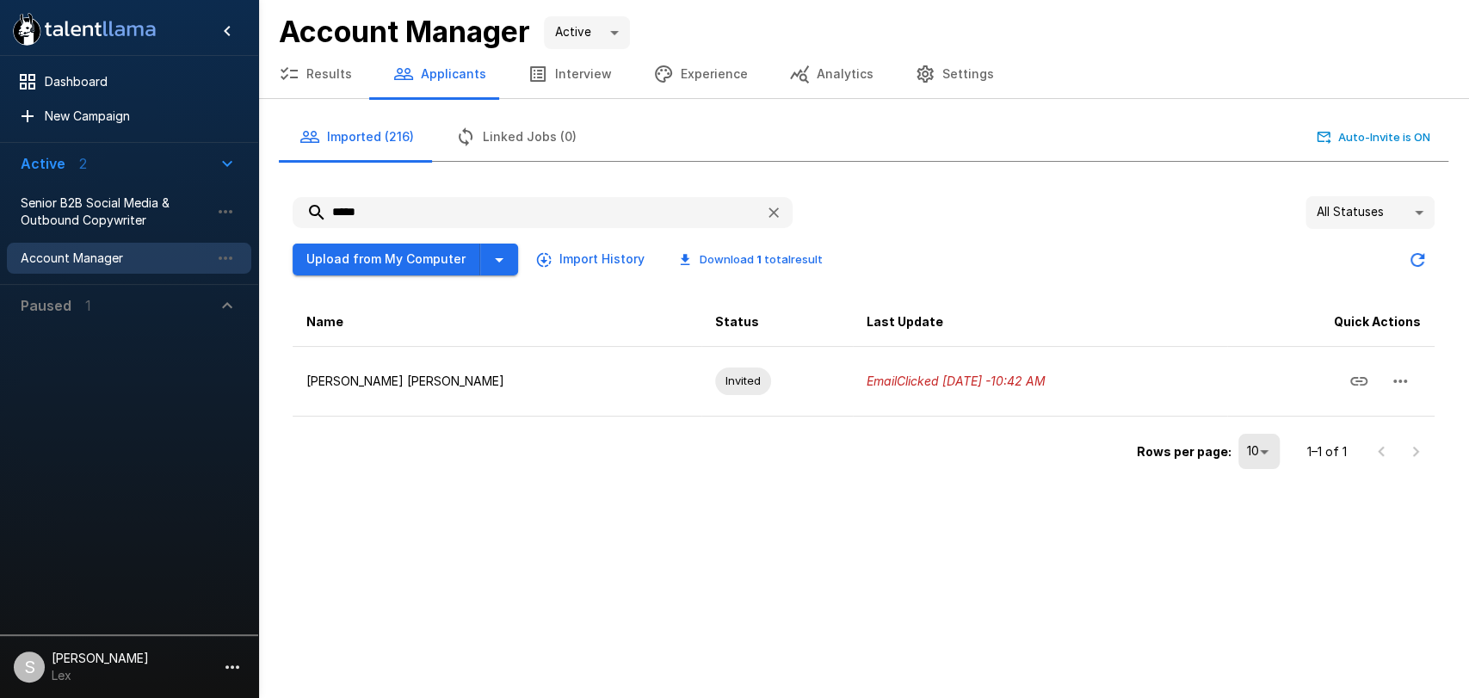
type input "*****"
click at [770, 210] on icon "button" at bounding box center [773, 212] width 17 height 17
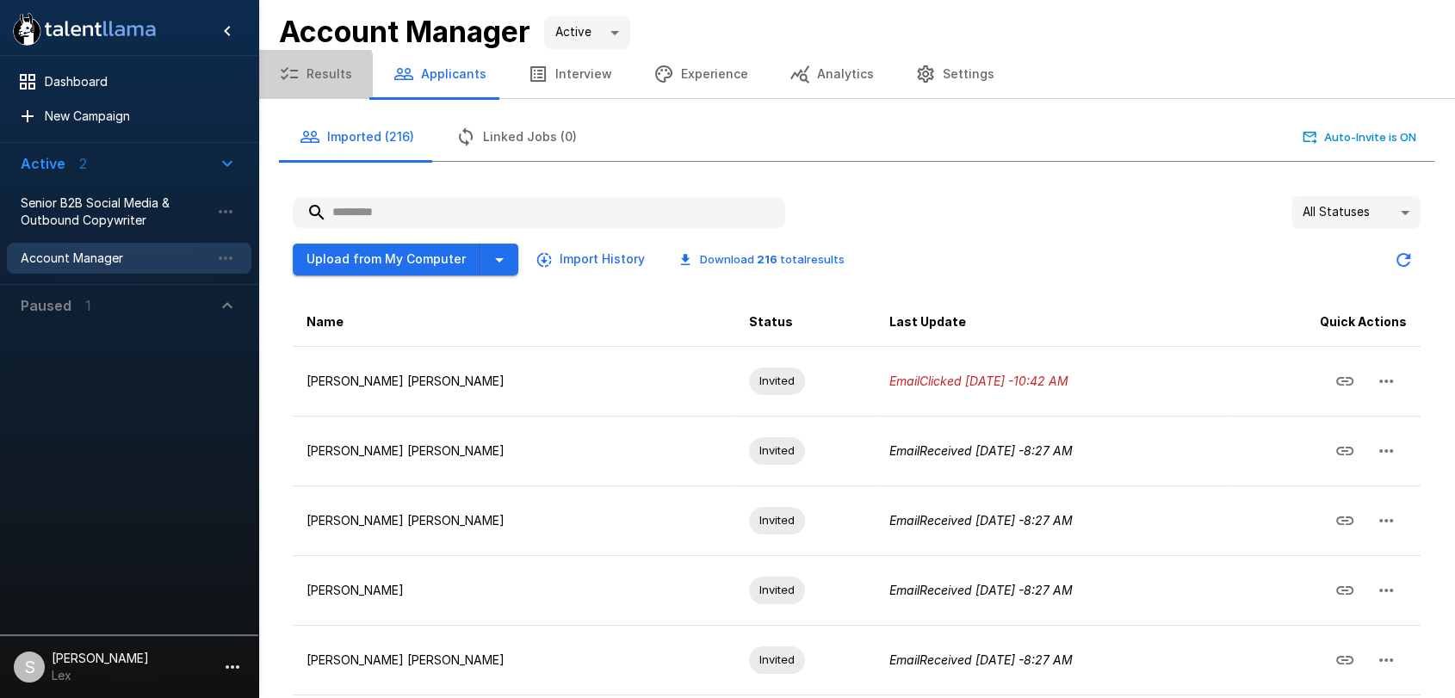
click at [310, 76] on button "Results" at bounding box center [315, 74] width 114 height 48
